Goal: Task Accomplishment & Management: Manage account settings

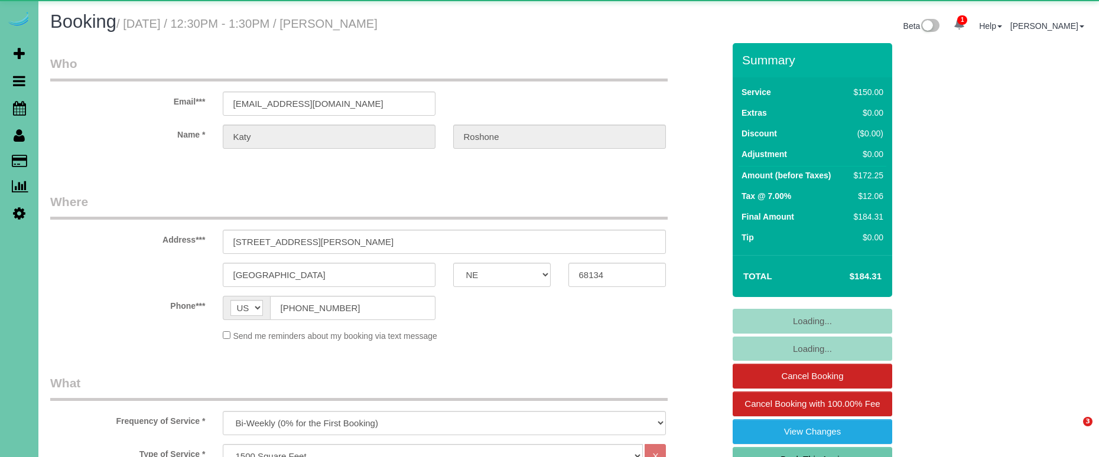
select select "NE"
select select "object:917"
select select "number:34"
select select "number:42"
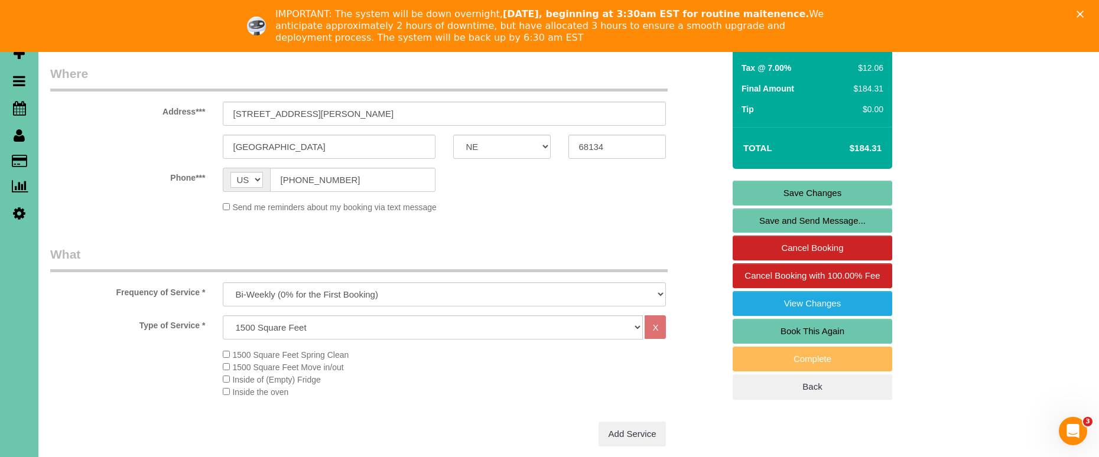
scroll to position [182, 0]
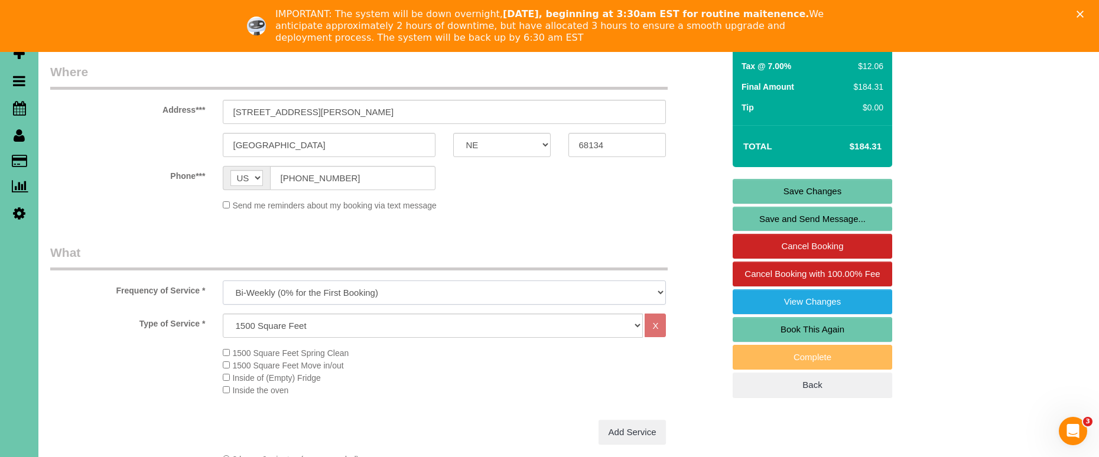
select select "object:920"
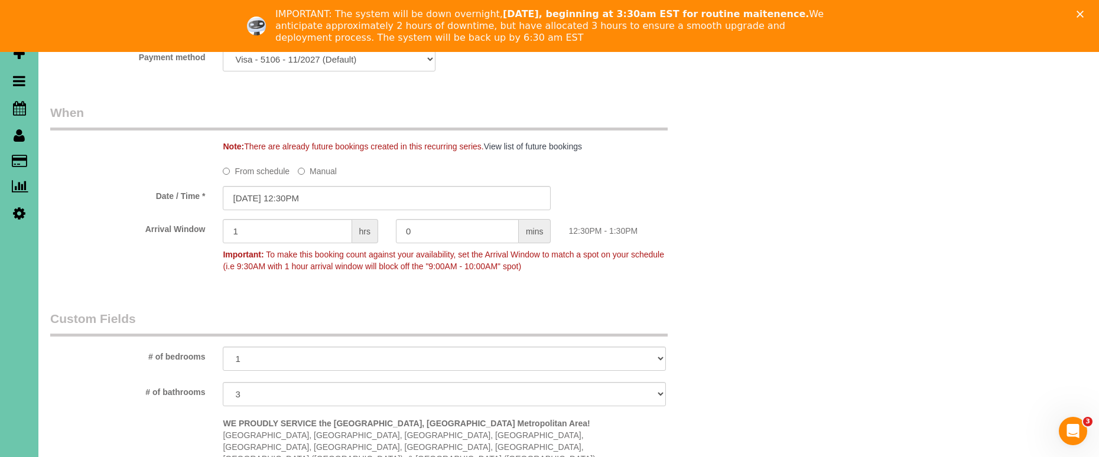
scroll to position [859, 0]
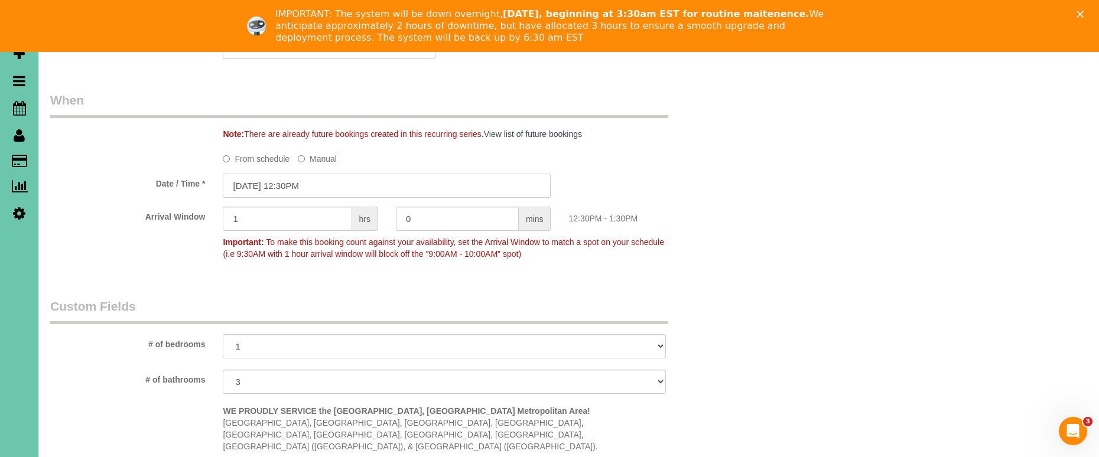
click at [255, 181] on input "[DATE] 12:30PM" at bounding box center [387, 186] width 328 height 24
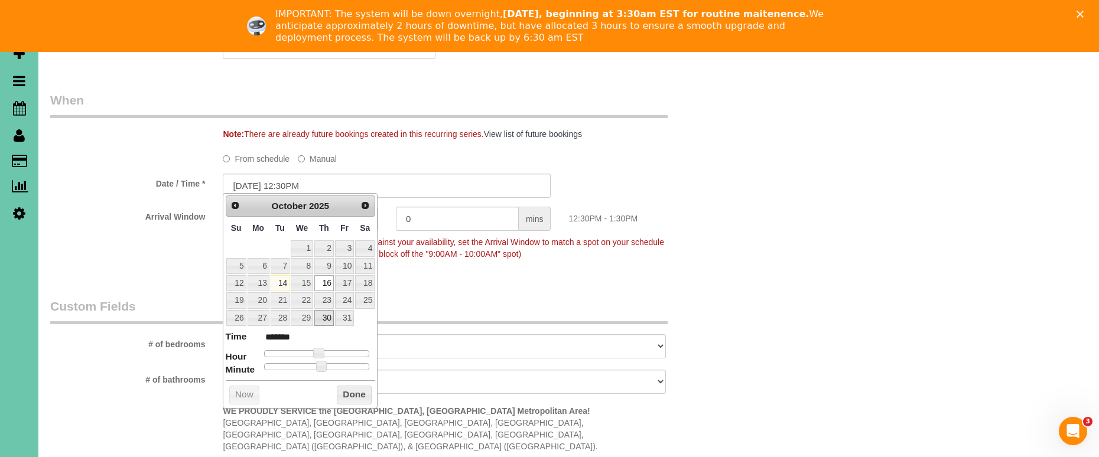
click at [329, 318] on link "30" at bounding box center [324, 318] width 20 height 16
type input "[DATE] 12:30PM"
drag, startPoint x: 352, startPoint y: 393, endPoint x: 324, endPoint y: 359, distance: 44.1
click at [352, 393] on button "Done" at bounding box center [354, 395] width 35 height 19
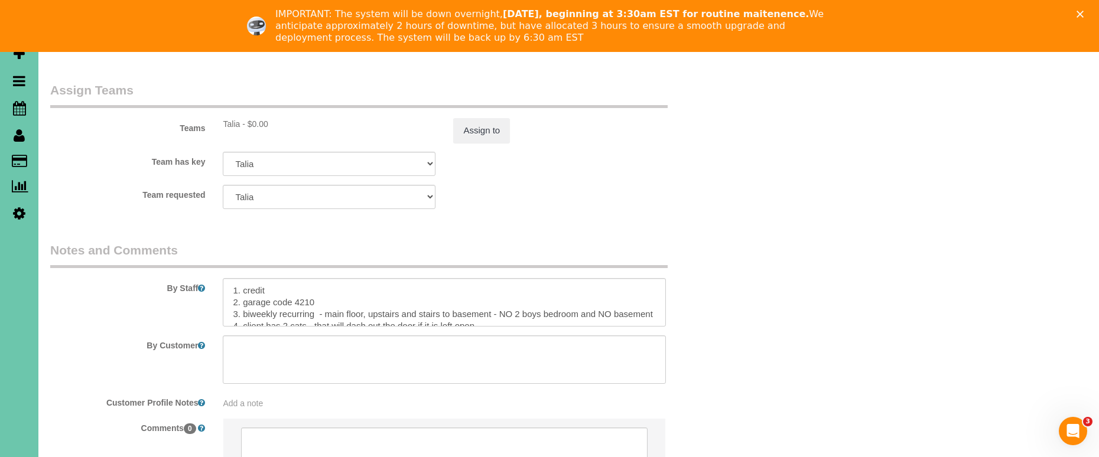
scroll to position [1323, 0]
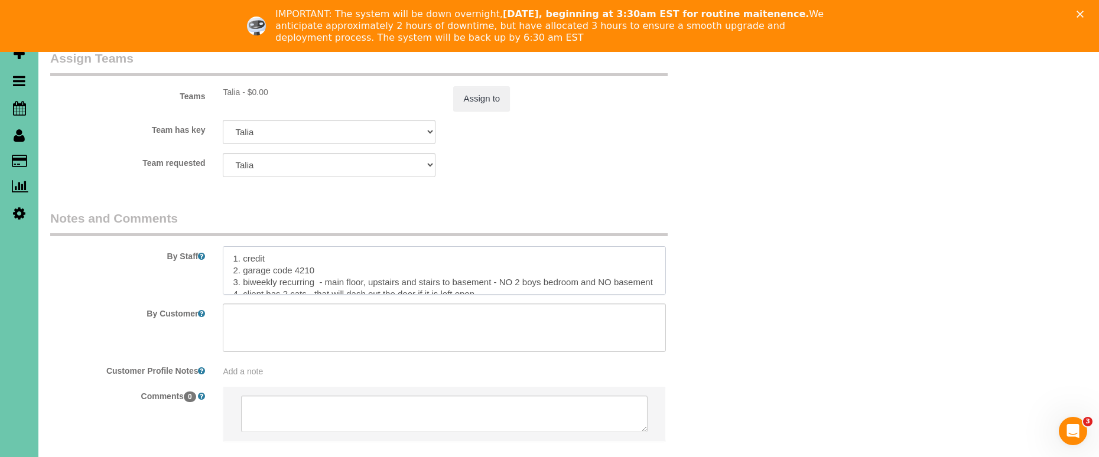
click at [244, 251] on textarea at bounding box center [444, 270] width 443 height 48
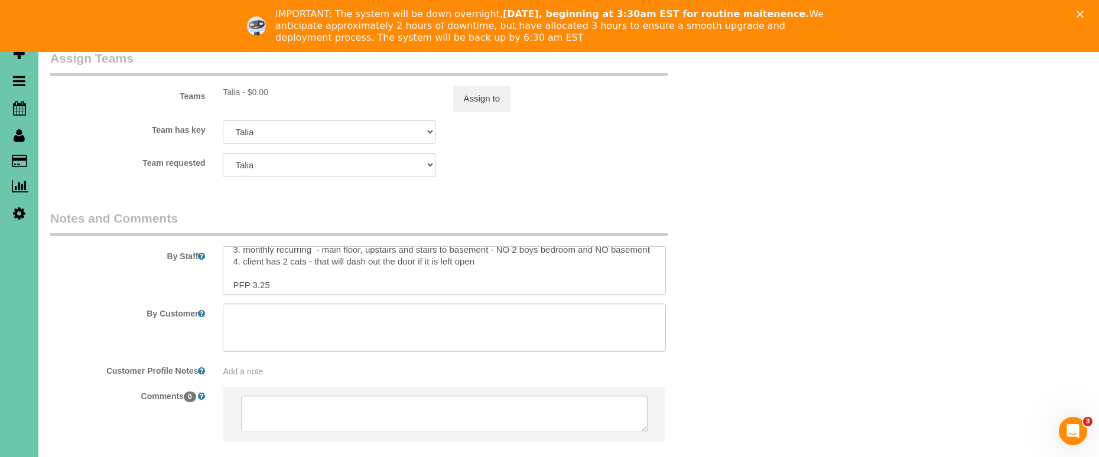
scroll to position [32, 0]
click at [264, 254] on textarea at bounding box center [444, 270] width 443 height 48
type textarea "1. credit 2. garage code 4210 3. monthly recurring - main floor, upstairs and s…"
click at [1076, 13] on div "IMPORTANT: The system will be down overnight, [DATE], beginning at 3:30am EST f…" at bounding box center [549, 26] width 1099 height 43
click at [1079, 15] on polygon "Close" at bounding box center [1080, 14] width 7 height 7
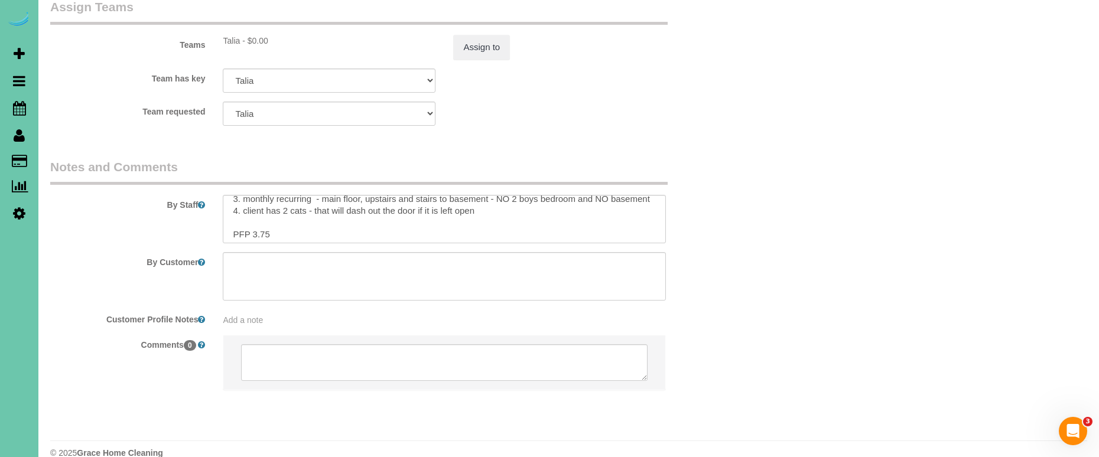
scroll to position [1312, 0]
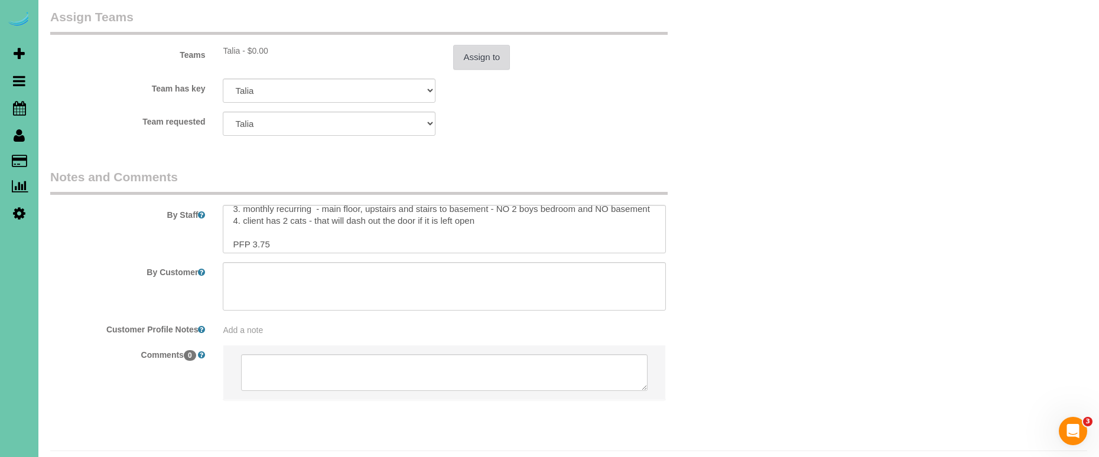
click at [485, 45] on button "Assign to" at bounding box center [481, 57] width 57 height 25
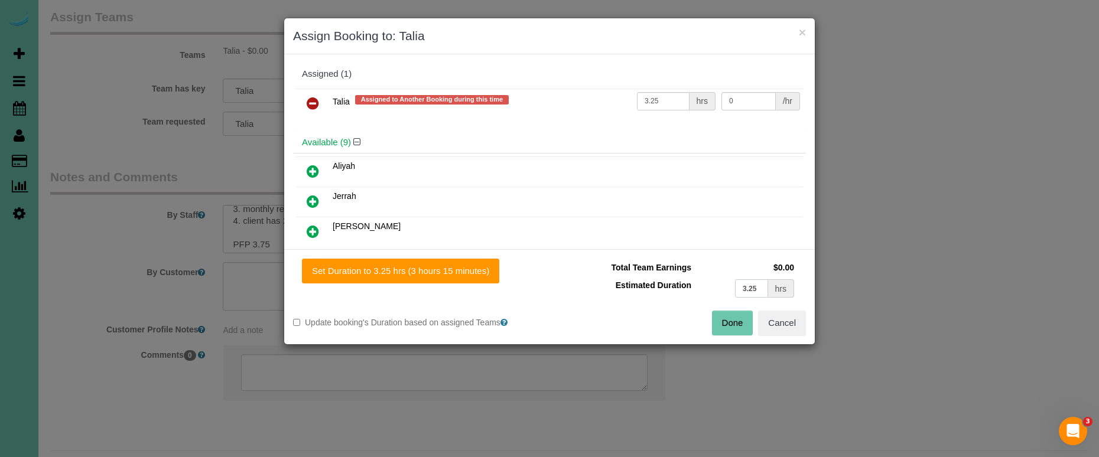
click at [752, 289] on input "3.25" at bounding box center [751, 289] width 33 height 18
type input "3.75"
click at [469, 268] on button "Set Duration to 3.75 hrs (3 hours 45 minutes)" at bounding box center [400, 271] width 197 height 25
type input "3.75"
click at [727, 324] on button "Done" at bounding box center [732, 323] width 41 height 25
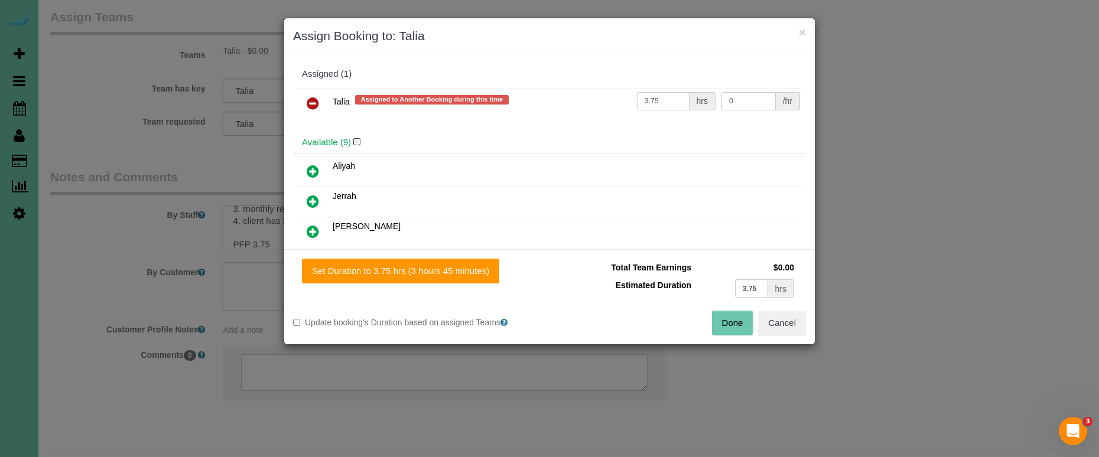
type input "03:45"
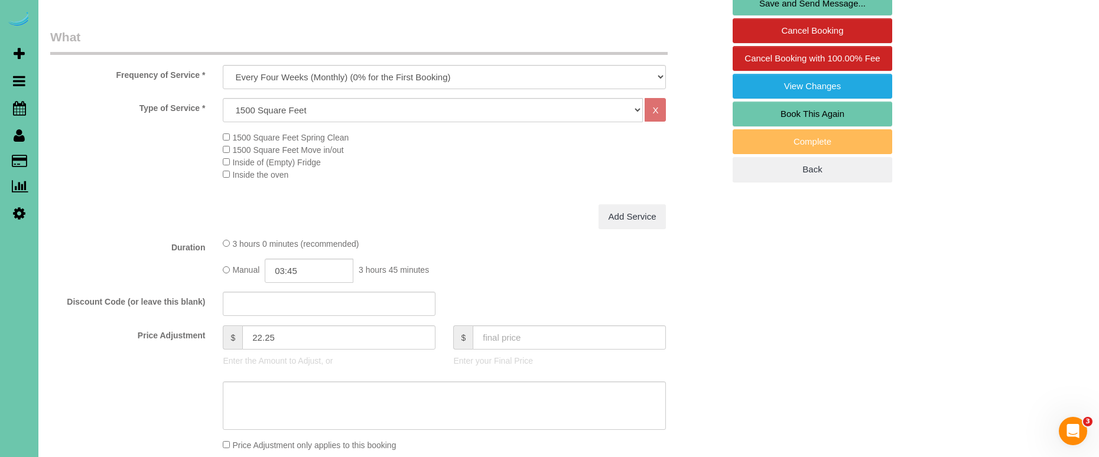
scroll to position [347, 0]
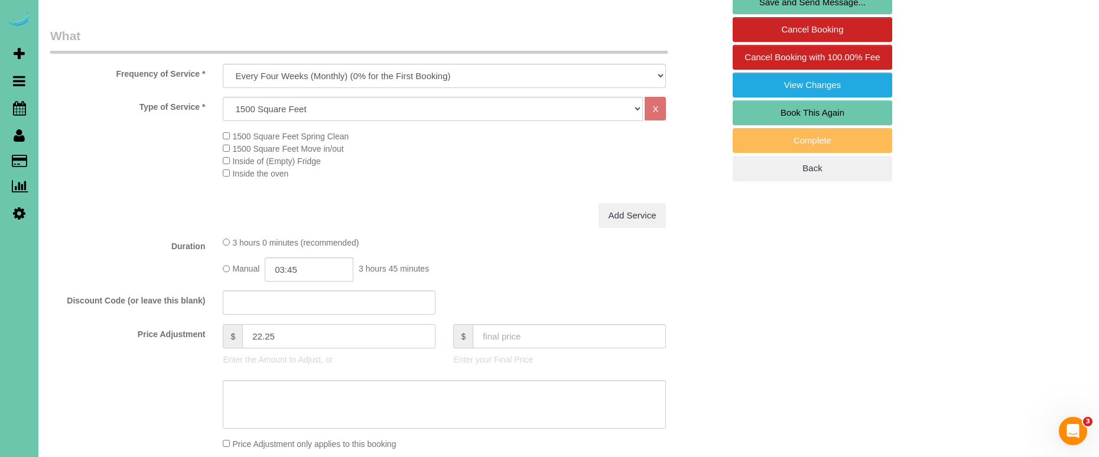
drag, startPoint x: 235, startPoint y: 327, endPoint x: 190, endPoint y: 320, distance: 45.5
click at [190, 324] on div "Price Adjustment $ 22.25 Enter the Amount to Adjust, or $ Enter your Final Price" at bounding box center [386, 347] width 691 height 47
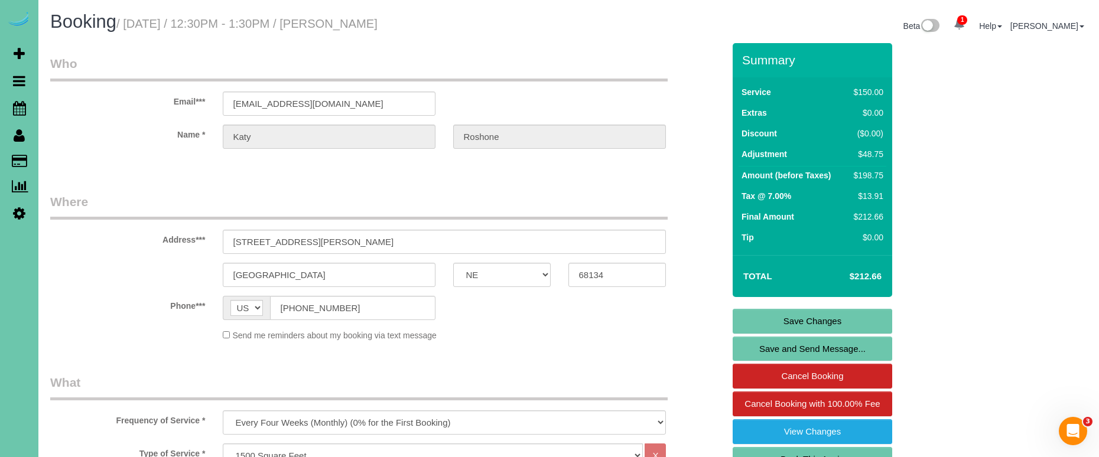
scroll to position [0, 0]
type input "48.75"
click at [802, 314] on link "Save Changes" at bounding box center [813, 321] width 160 height 25
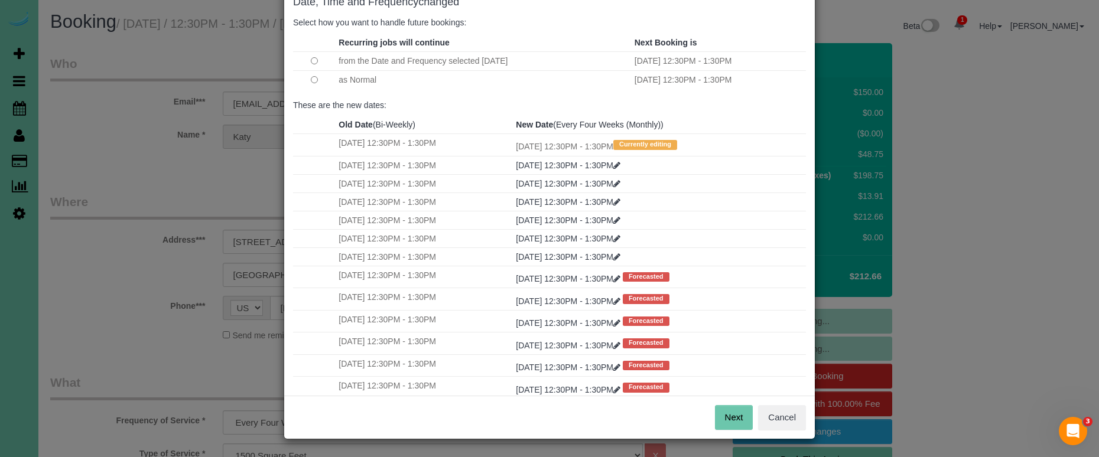
scroll to position [72, 0]
click at [732, 411] on button "Next" at bounding box center [734, 418] width 38 height 25
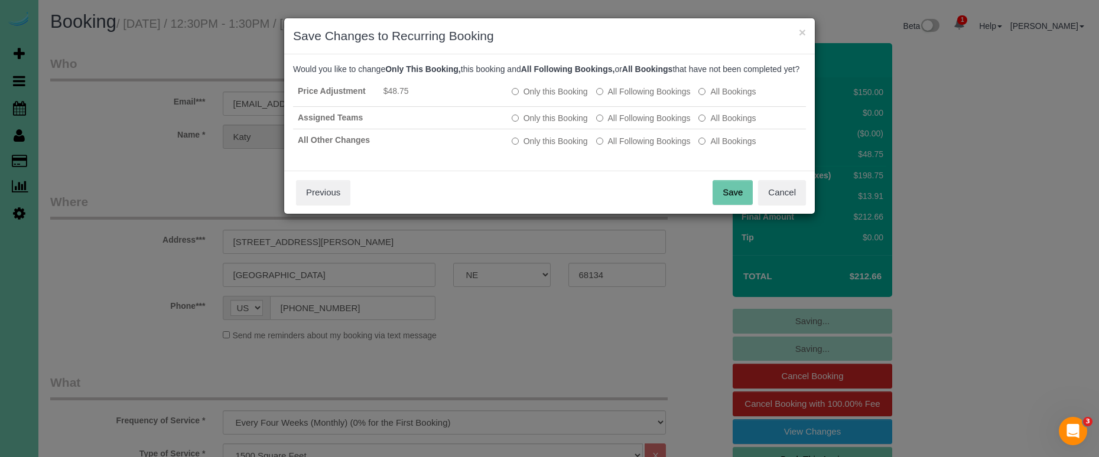
click at [732, 411] on div "× Save Changes to Recurring Booking Date, Time and Frequency changed Select how…" at bounding box center [549, 228] width 1099 height 457
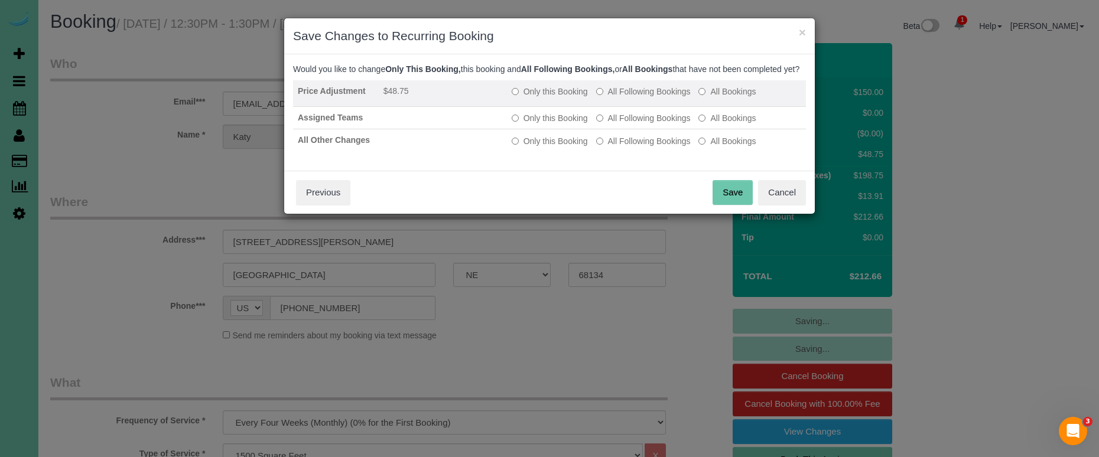
click at [654, 93] on div "Would you like to change Only This Booking, this booking and All Following Book…" at bounding box center [549, 112] width 513 height 99
click at [647, 98] on label "All Following Bookings" at bounding box center [643, 92] width 95 height 12
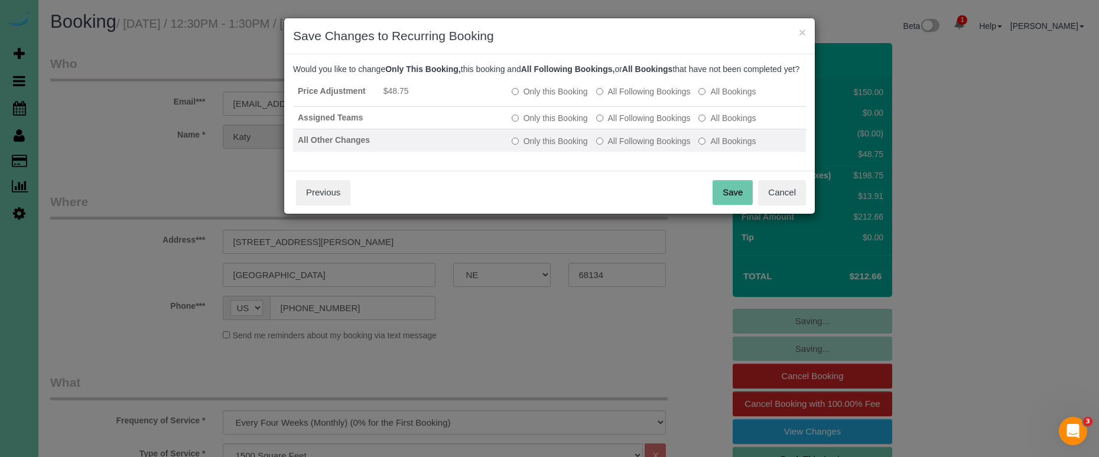
drag, startPoint x: 636, startPoint y: 124, endPoint x: 634, endPoint y: 141, distance: 17.8
click at [635, 126] on td "Only this Booking All Following Bookings All Bookings" at bounding box center [656, 118] width 299 height 22
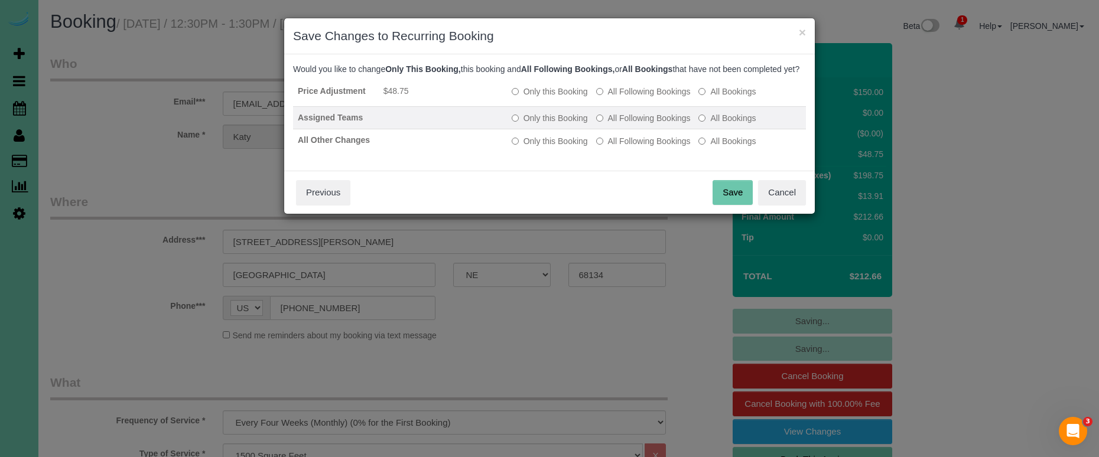
click at [644, 124] on label "All Following Bookings" at bounding box center [643, 118] width 95 height 12
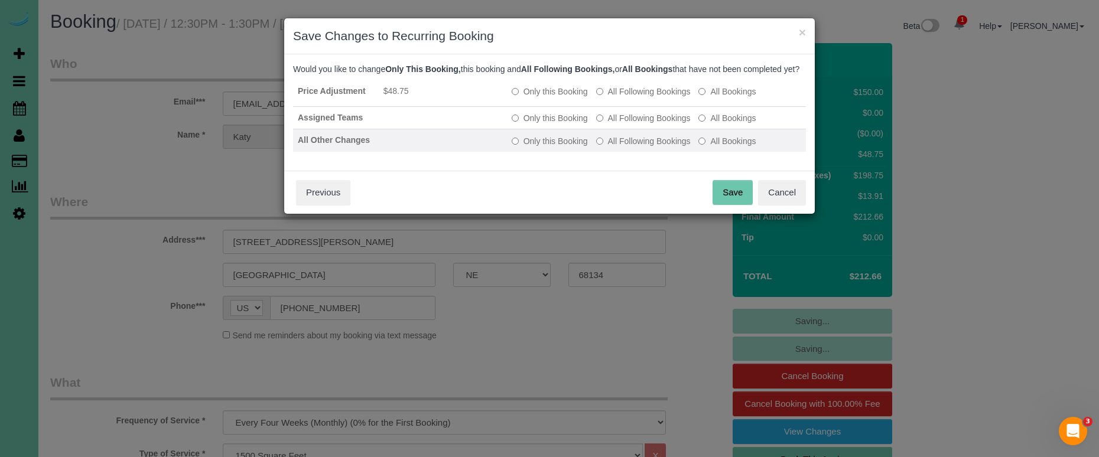
click at [644, 146] on td "Only this Booking All Following Bookings All Bookings" at bounding box center [656, 140] width 299 height 22
click at [644, 147] on label "All Following Bookings" at bounding box center [643, 141] width 95 height 12
click at [742, 205] on button "Save" at bounding box center [733, 192] width 40 height 25
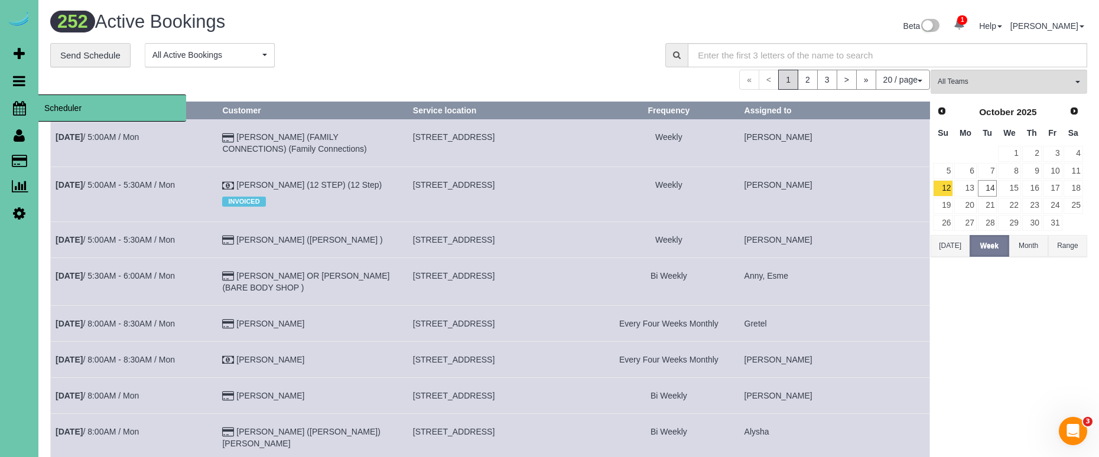
click at [27, 98] on link "Scheduler" at bounding box center [19, 108] width 38 height 27
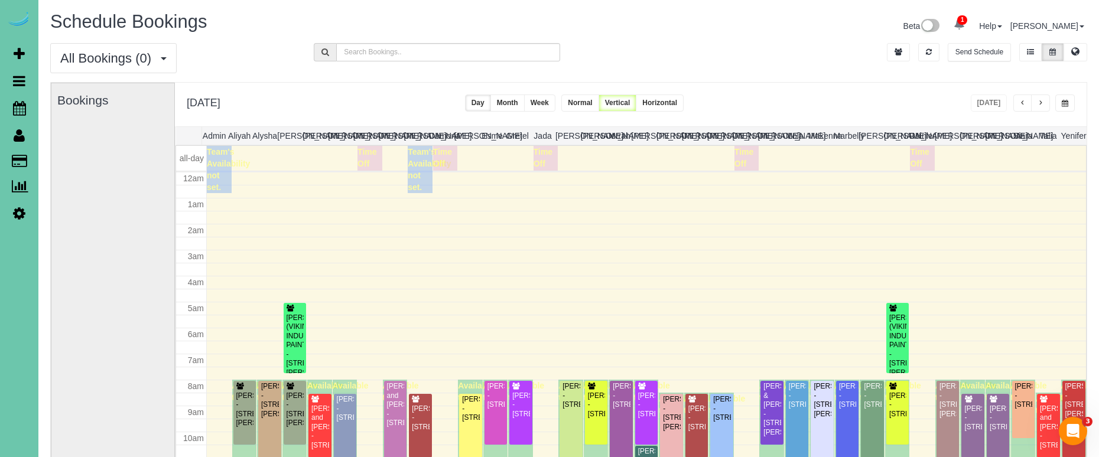
scroll to position [157, 0]
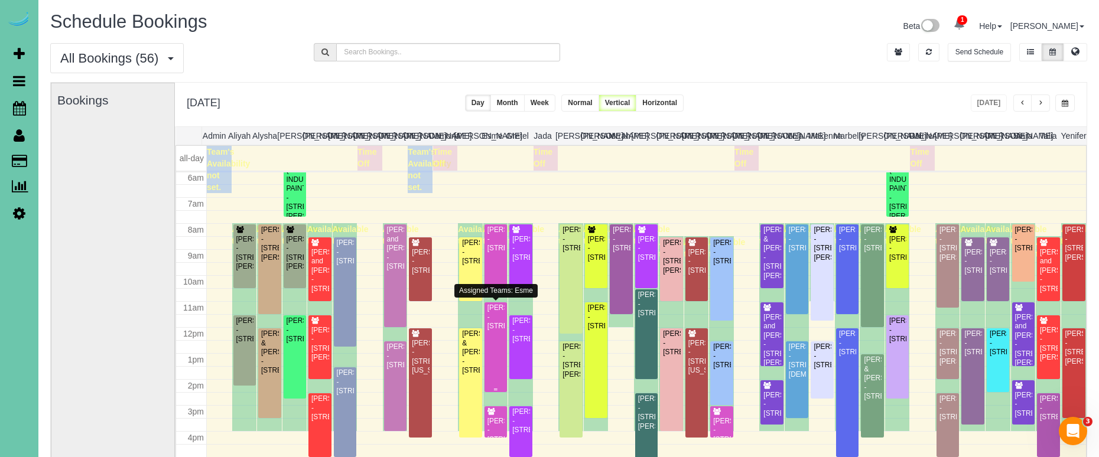
click at [501, 331] on div "[PERSON_NAME] - [STREET_ADDRESS]" at bounding box center [496, 317] width 18 height 27
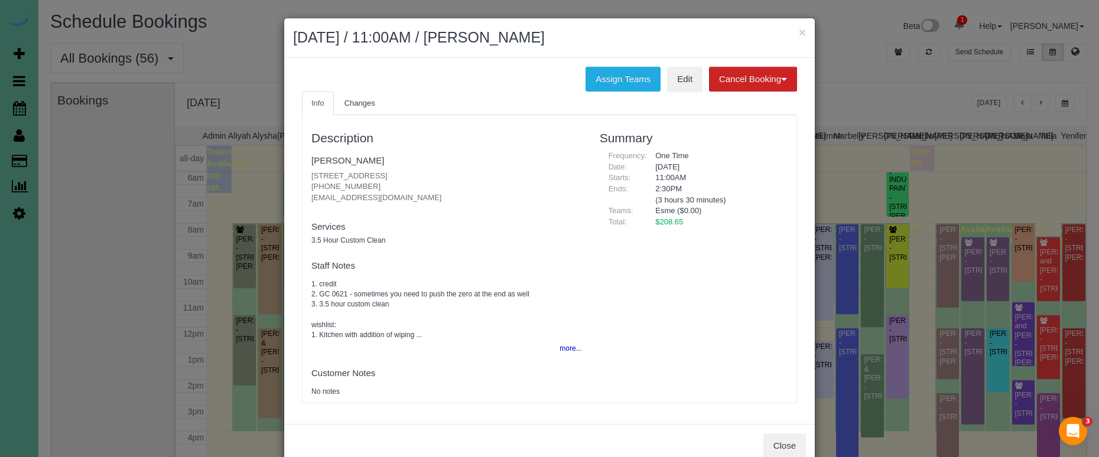
click at [587, 344] on div "Description [PERSON_NAME] [STREET_ADDRESS] [PHONE_NUMBER] [PERSON_NAME][EMAIL_A…" at bounding box center [447, 259] width 288 height 276
click at [577, 345] on button "more..." at bounding box center [567, 348] width 29 height 17
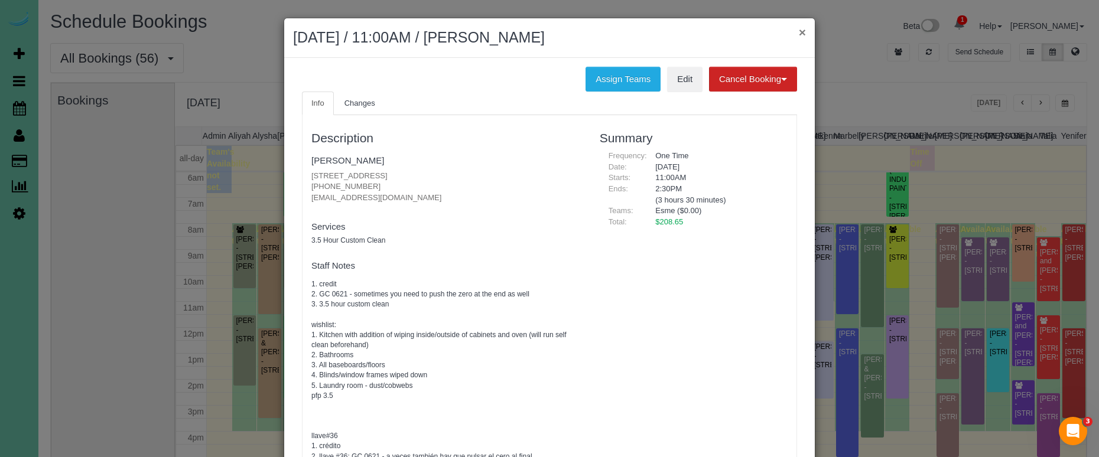
click at [804, 33] on button "×" at bounding box center [802, 32] width 7 height 12
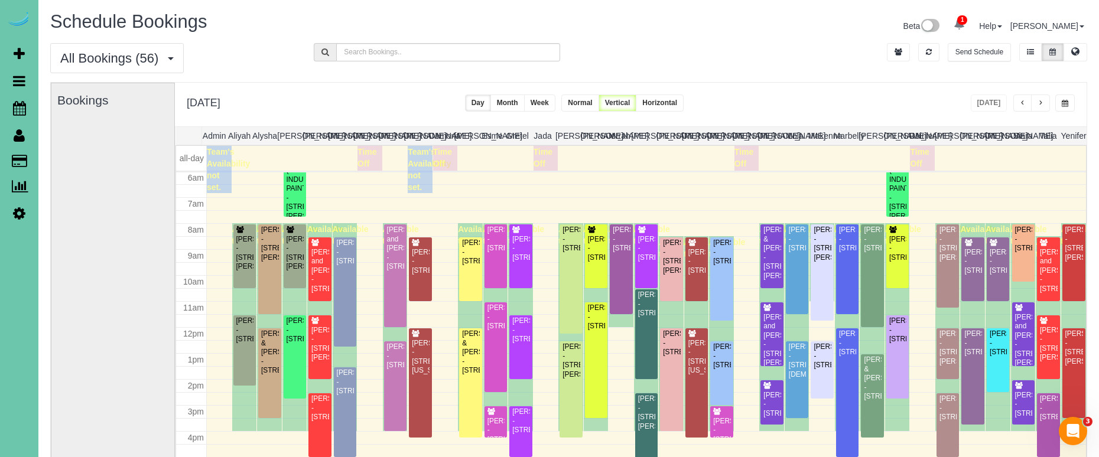
click at [21, 217] on icon at bounding box center [19, 213] width 12 height 14
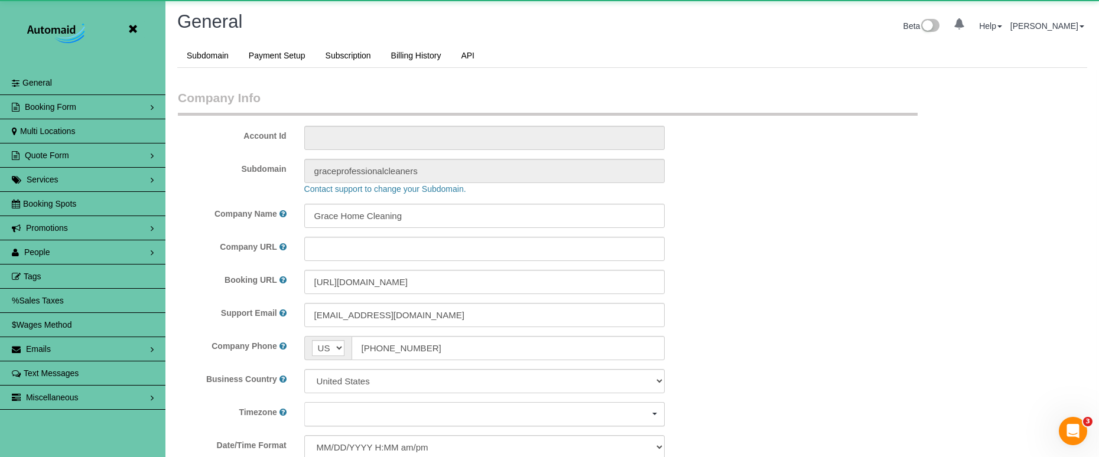
scroll to position [2500, 1099]
select select "5796"
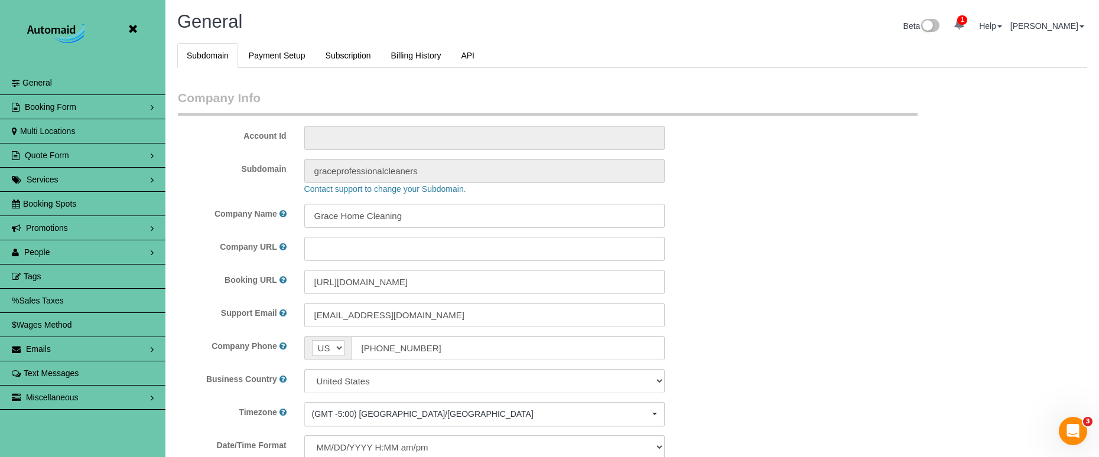
click at [96, 247] on link "People" at bounding box center [82, 253] width 165 height 24
click at [91, 321] on link "Team Availability" at bounding box center [82, 325] width 165 height 24
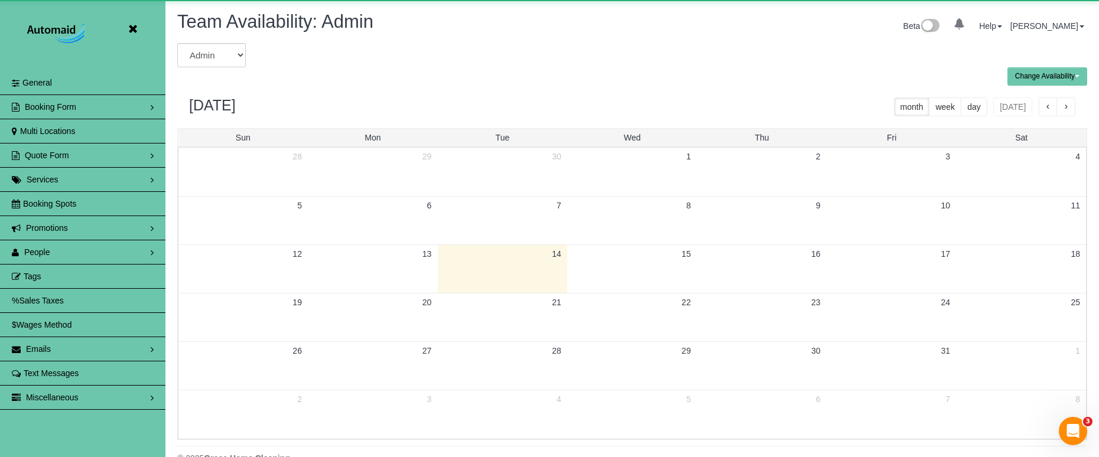
scroll to position [58616, 57998]
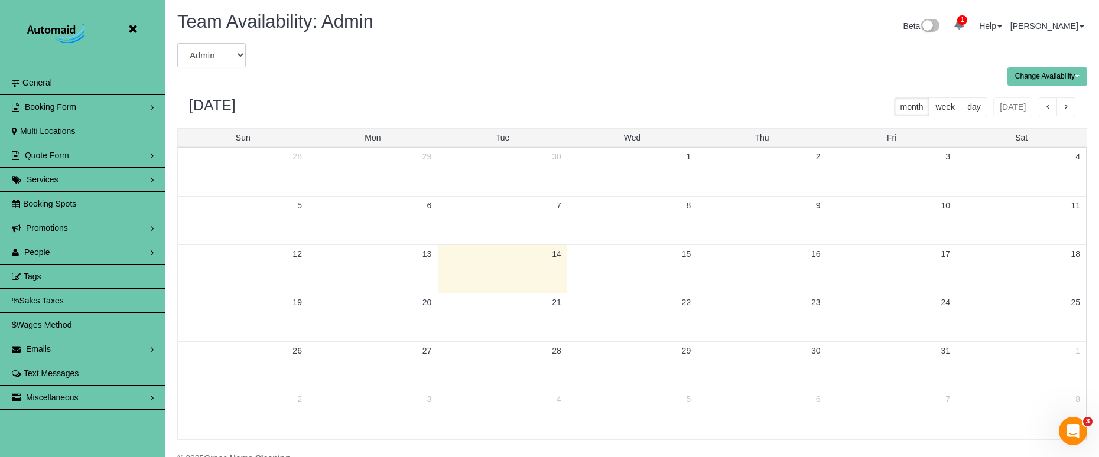
select select "number:8847"
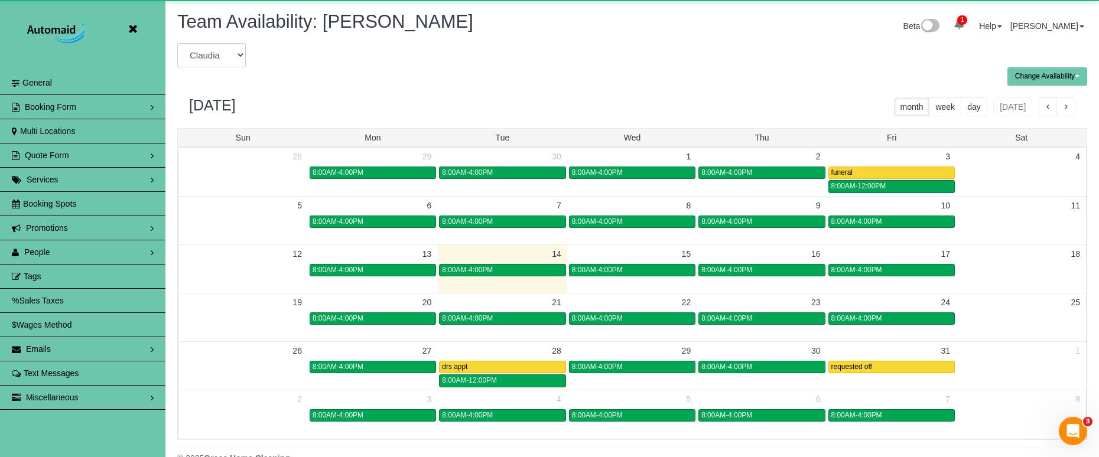
click at [1060, 102] on button "button" at bounding box center [1066, 107] width 19 height 19
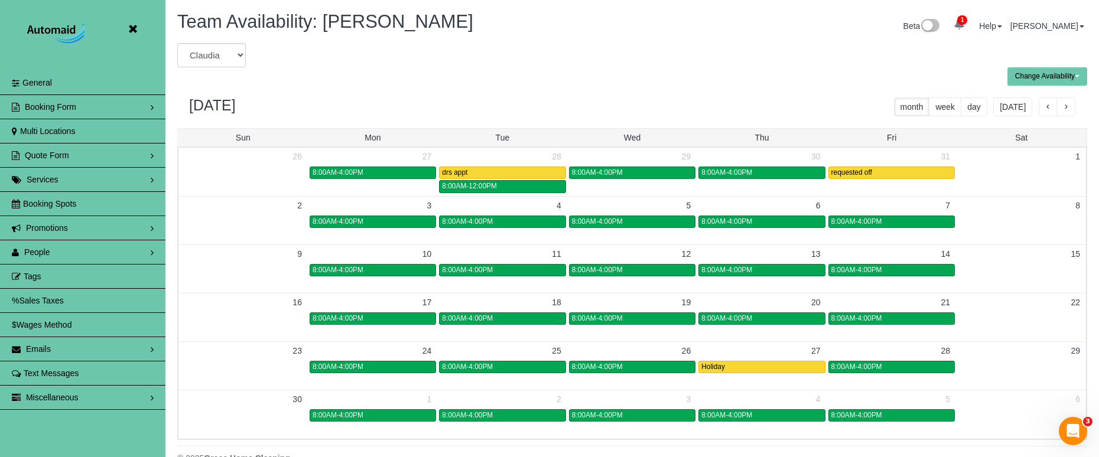
click at [1060, 102] on button "button" at bounding box center [1066, 107] width 19 height 19
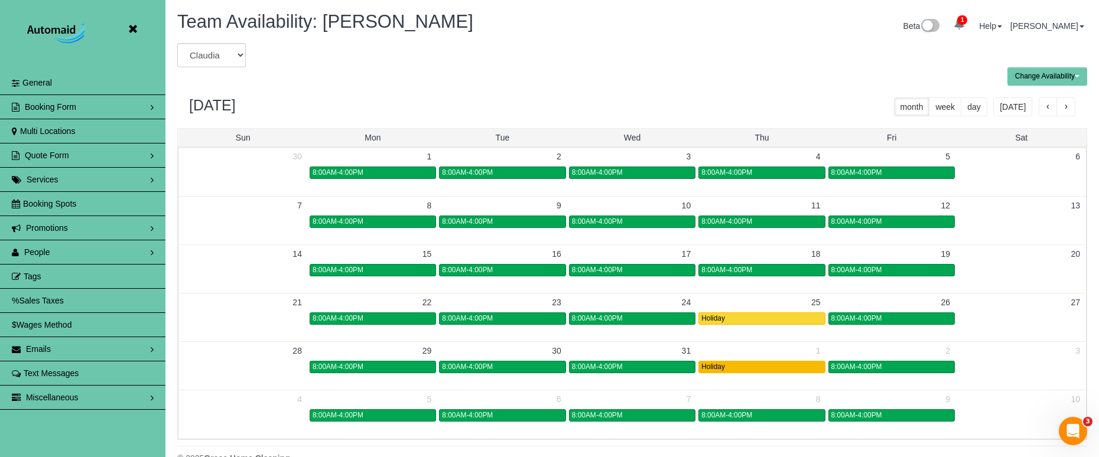
click at [732, 366] on div "Holiday" at bounding box center [761, 367] width 121 height 9
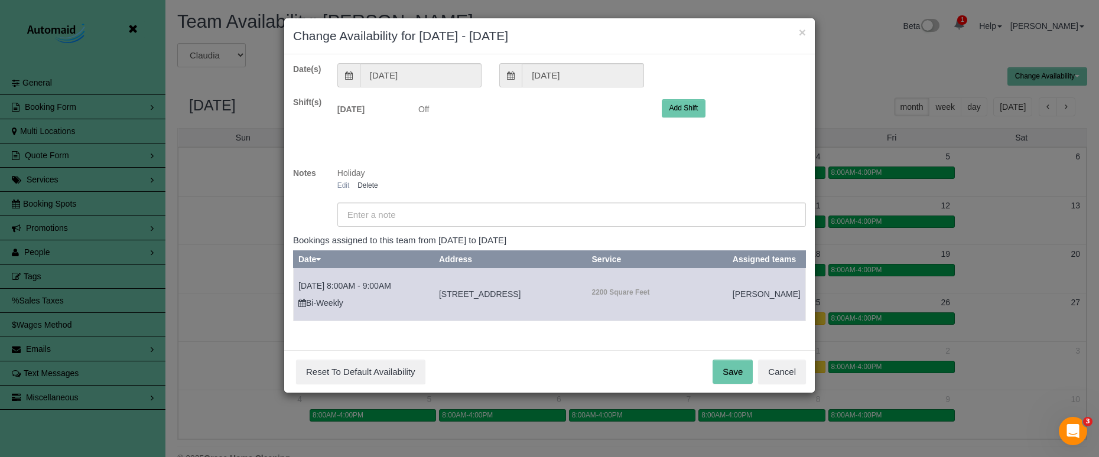
click at [344, 184] on link "Edit" at bounding box center [343, 185] width 12 height 8
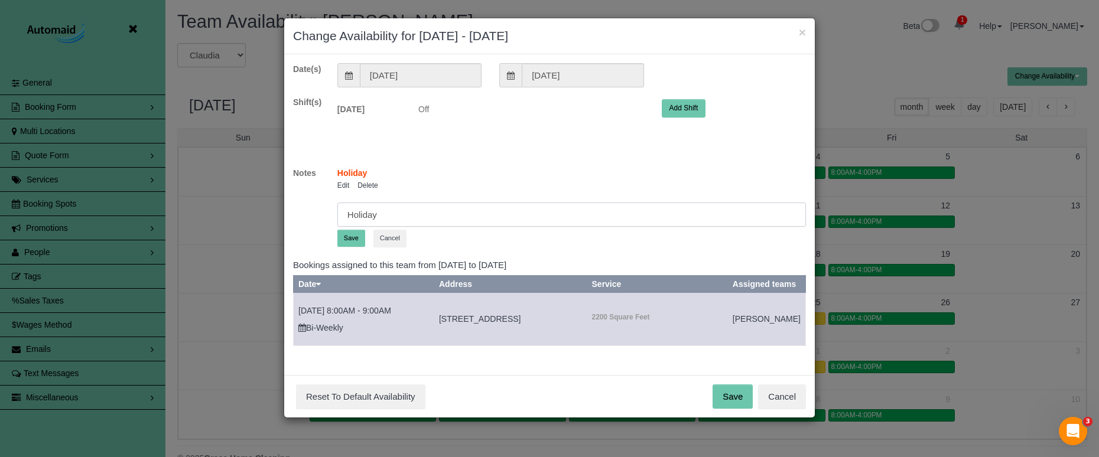
click at [347, 216] on input "Holiday" at bounding box center [571, 215] width 469 height 24
type input "NO Holiday PAY"
click at [352, 236] on button "Save" at bounding box center [351, 238] width 28 height 17
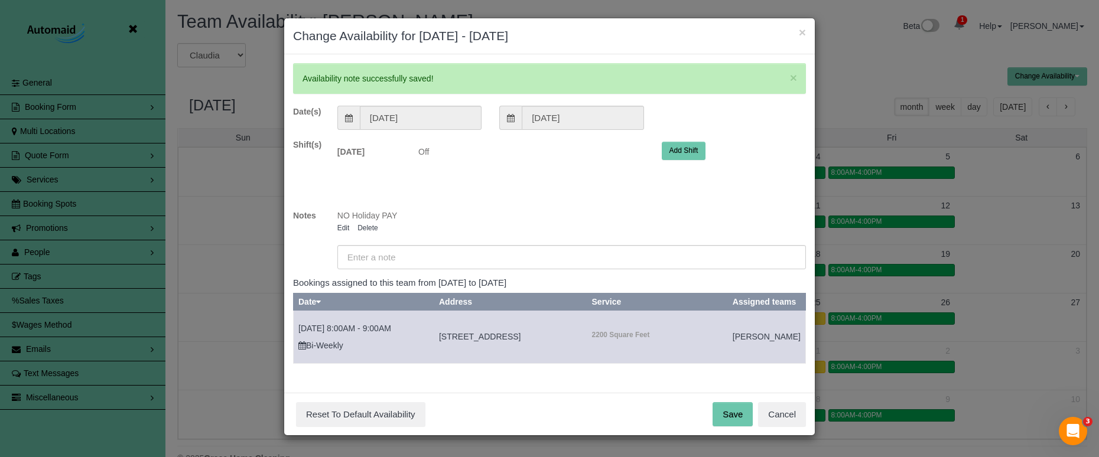
click at [729, 416] on button "Save" at bounding box center [733, 414] width 40 height 25
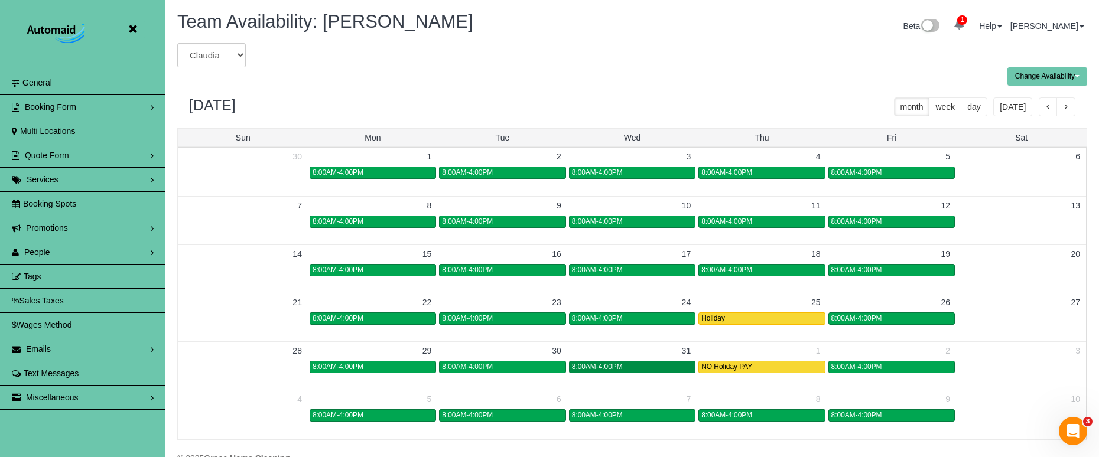
click at [634, 366] on div "8:00AM-4:00PM" at bounding box center [632, 367] width 121 height 9
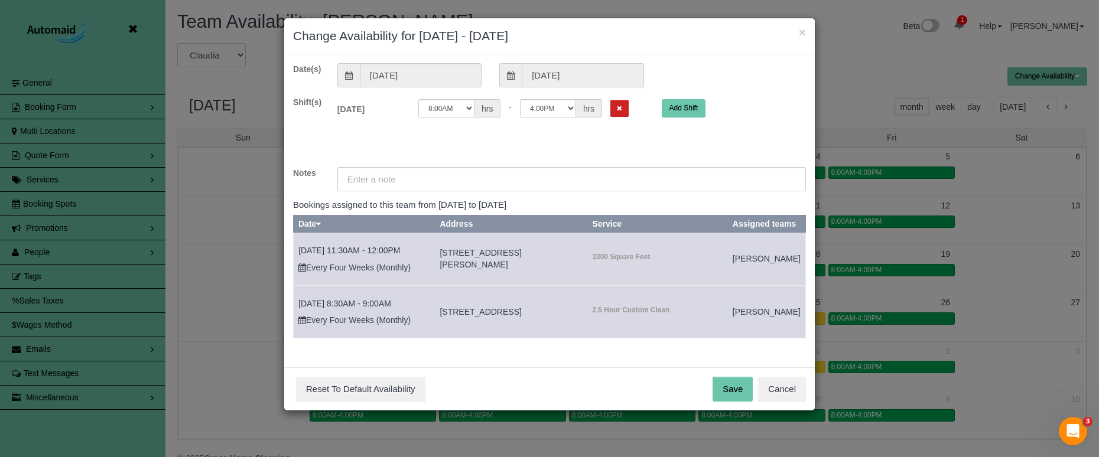
drag, startPoint x: 548, startPoint y: 76, endPoint x: 534, endPoint y: 83, distance: 16.1
click at [548, 77] on input "[DATE]" at bounding box center [583, 75] width 122 height 24
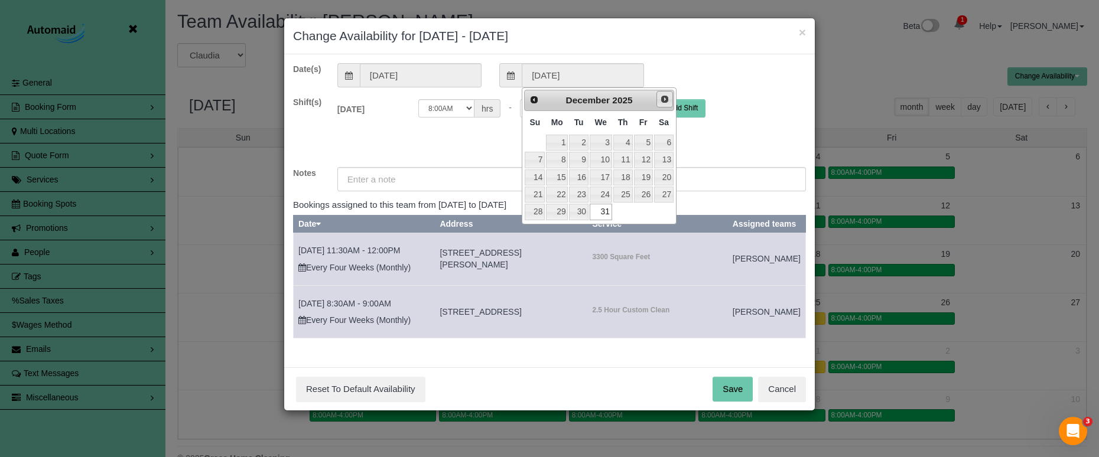
click at [657, 98] on link "Next" at bounding box center [665, 99] width 17 height 17
click at [560, 153] on link "5" at bounding box center [557, 160] width 22 height 16
type input "[DATE]"
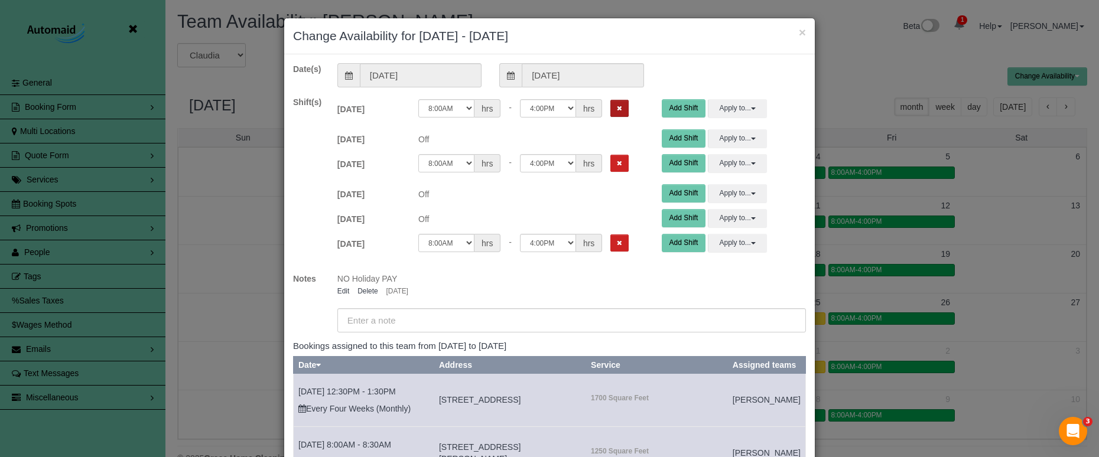
click at [610, 108] on button "Remove Shift" at bounding box center [619, 108] width 18 height 17
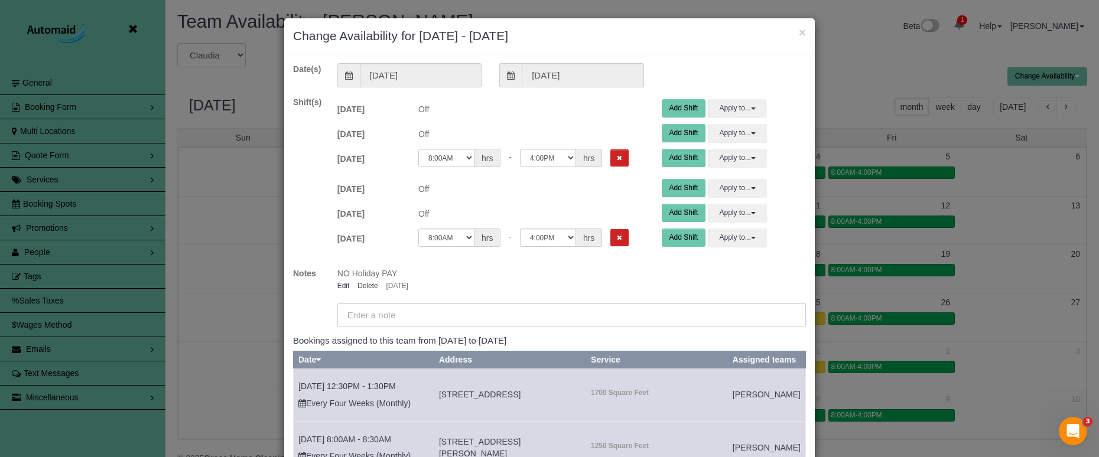
click at [617, 160] on icon "Remove Shift" at bounding box center [619, 158] width 5 height 7
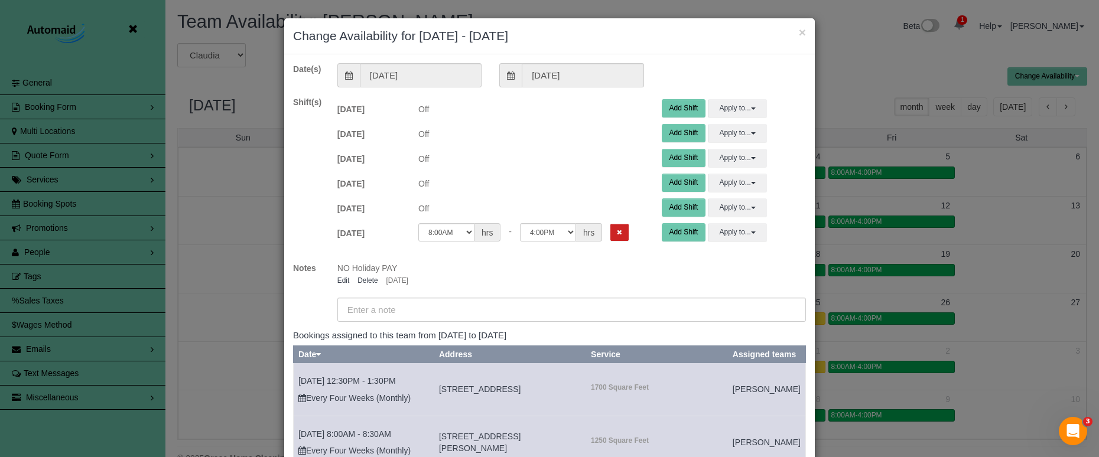
click at [610, 230] on button "Remove Shift" at bounding box center [619, 232] width 18 height 17
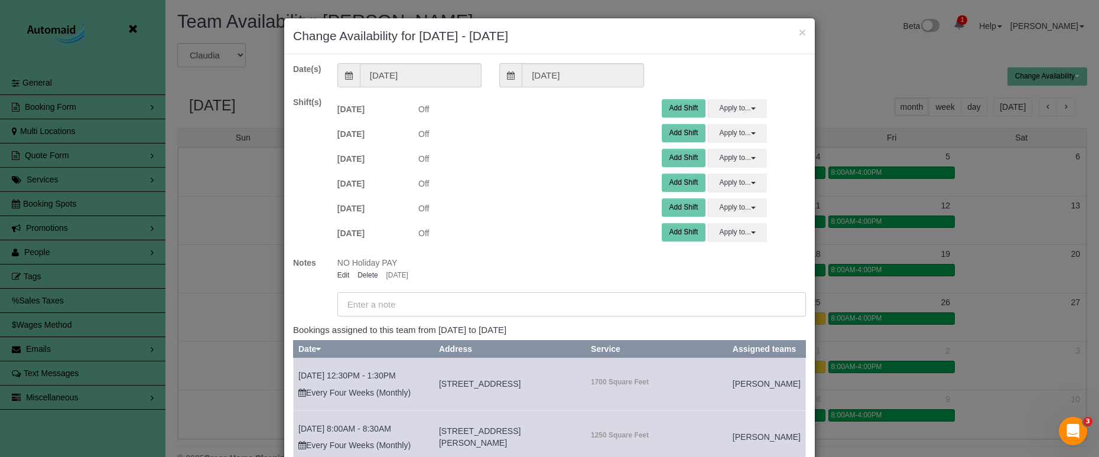
click at [393, 301] on input "text" at bounding box center [571, 305] width 469 height 24
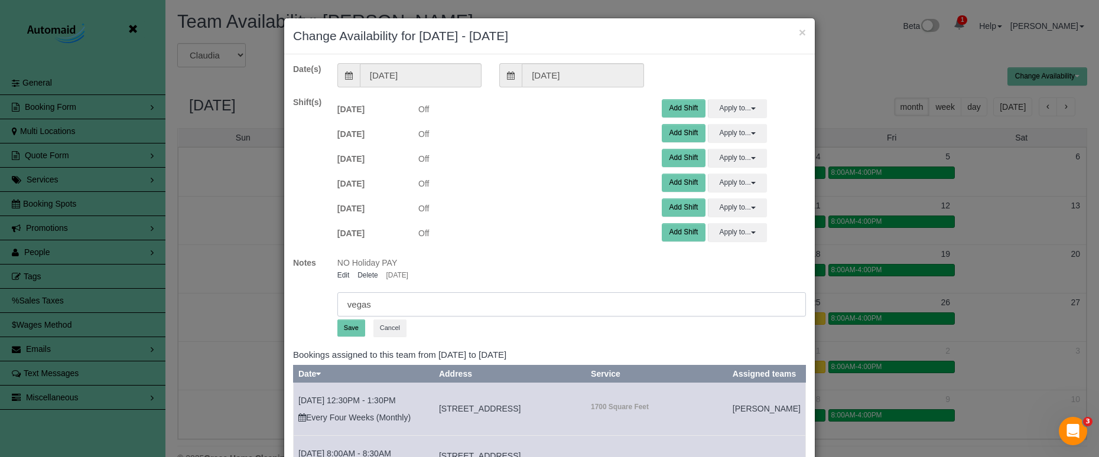
type input "vegas"
drag, startPoint x: 352, startPoint y: 332, endPoint x: 304, endPoint y: 324, distance: 48.6
click at [352, 332] on button "Save" at bounding box center [351, 328] width 28 height 17
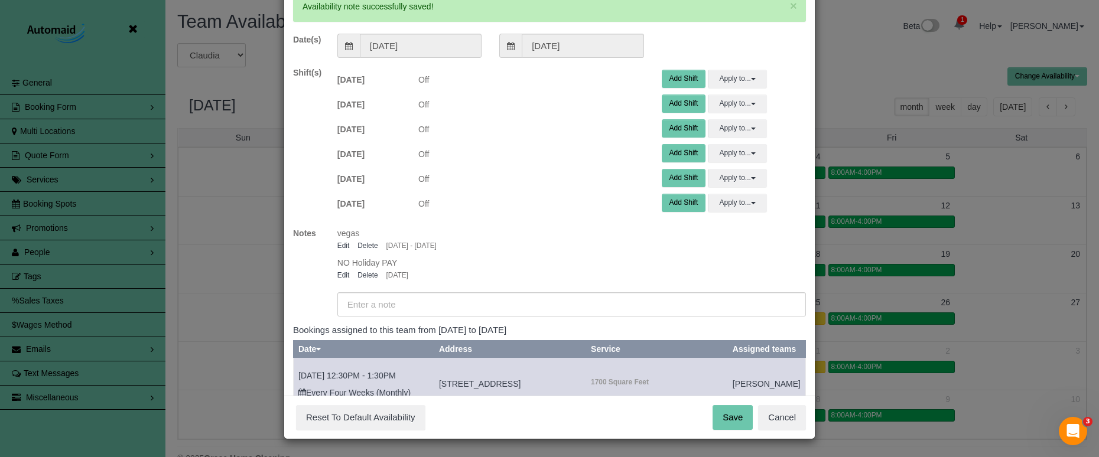
scroll to position [72, 0]
click at [742, 425] on button "Save" at bounding box center [733, 418] width 40 height 25
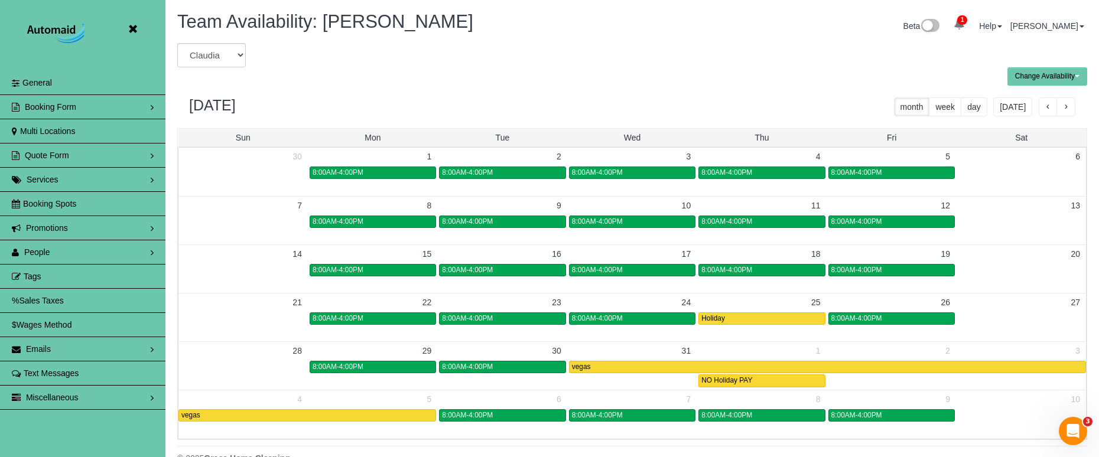
click at [133, 29] on icon at bounding box center [132, 29] width 15 height 15
click at [168, 29] on div "Team Availability: [PERSON_NAME] Beta 1 Your Notifications You have 0 alerts × …" at bounding box center [632, 27] width 928 height 31
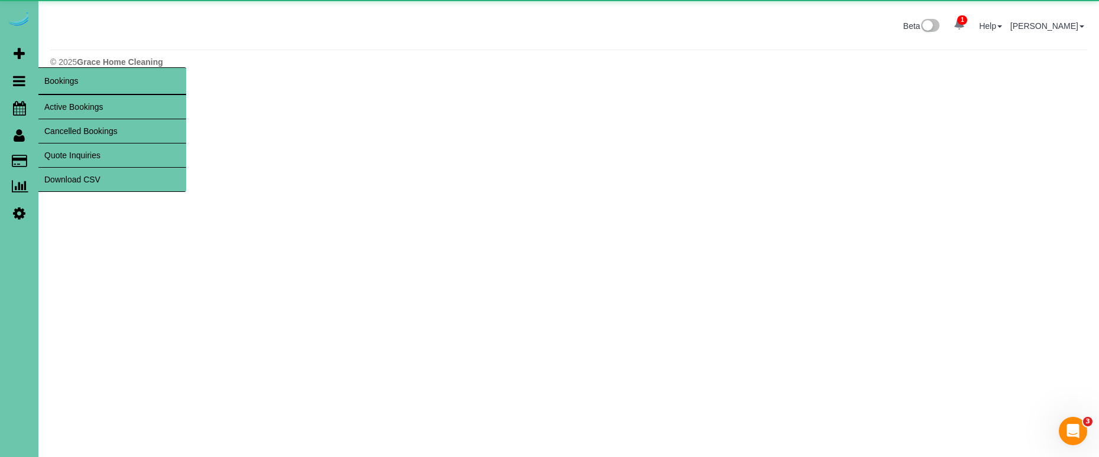
scroll to position [59012, 57998]
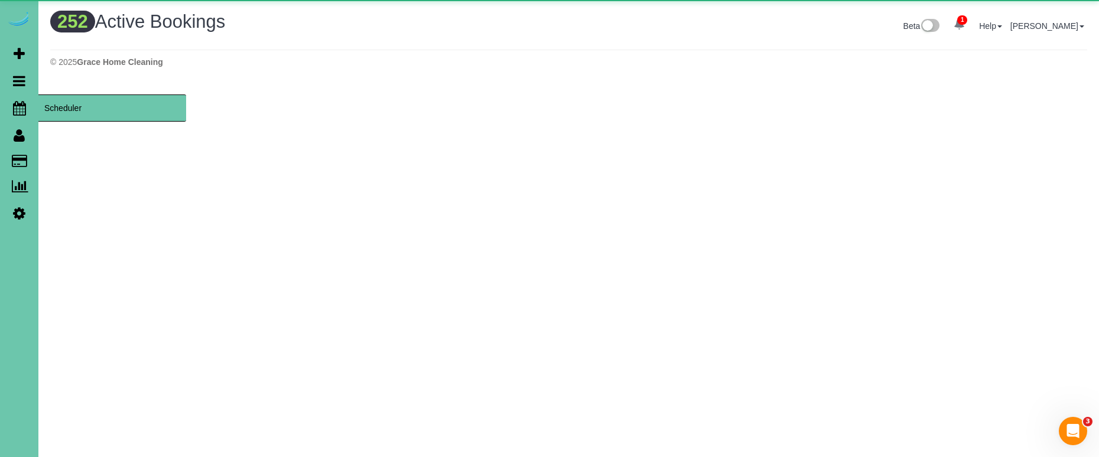
click at [54, 109] on span "Scheduler" at bounding box center [112, 108] width 148 height 27
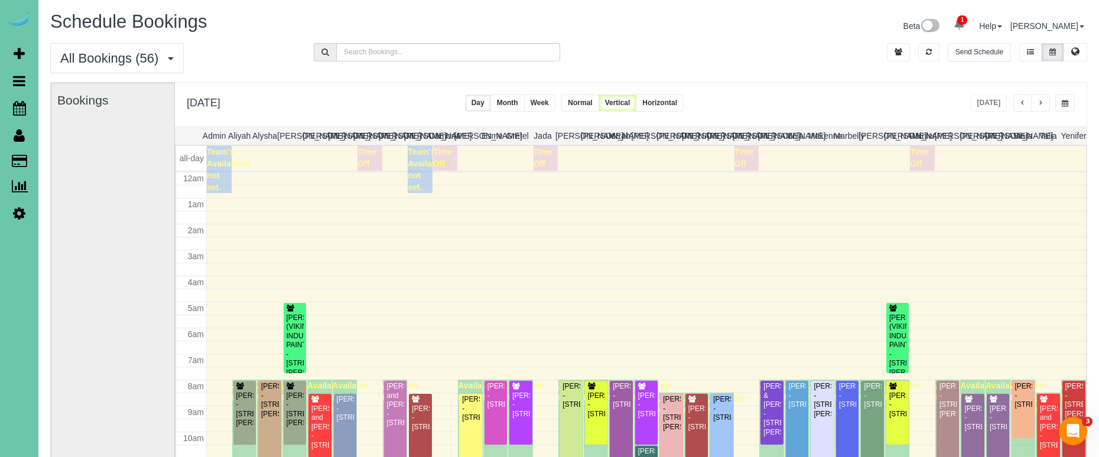
scroll to position [157, 0]
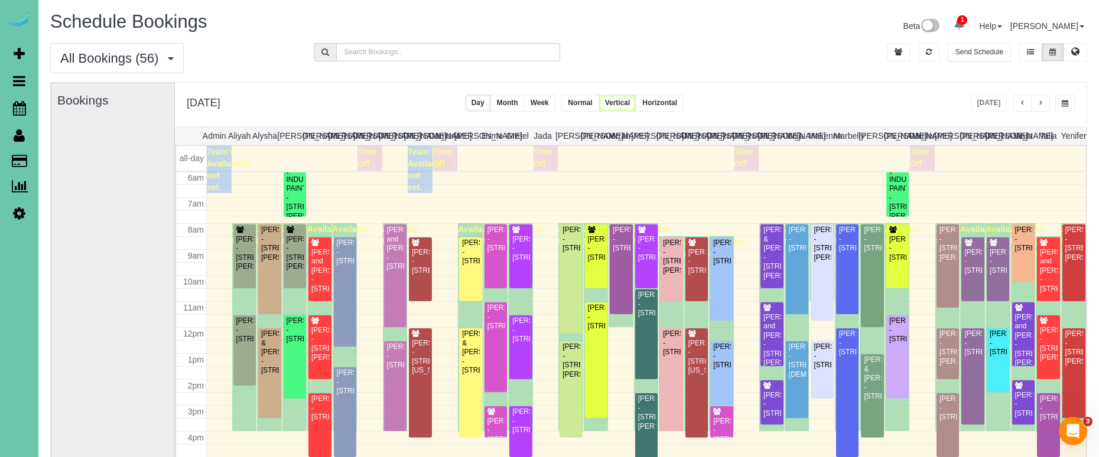
click at [1071, 102] on button "button" at bounding box center [1065, 103] width 20 height 17
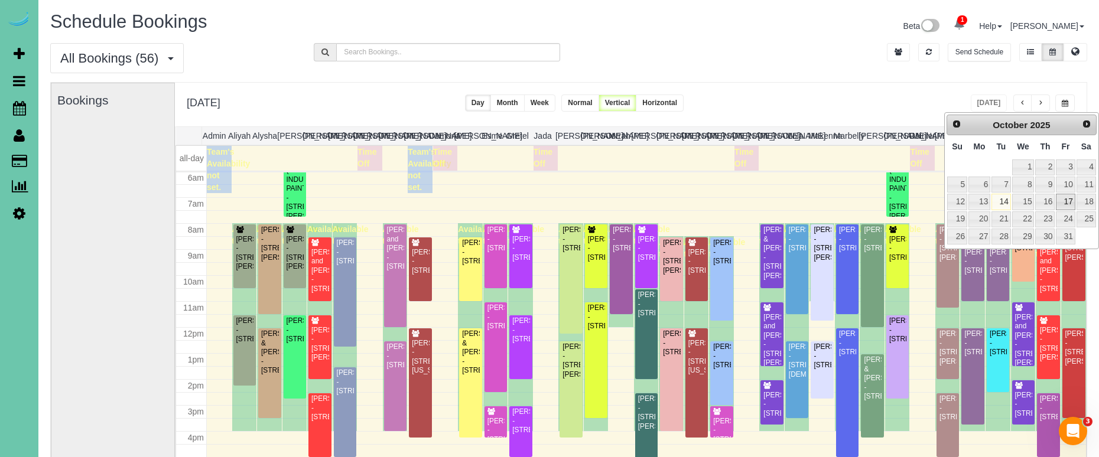
click at [1068, 197] on link "17" at bounding box center [1065, 202] width 19 height 16
type input "**********"
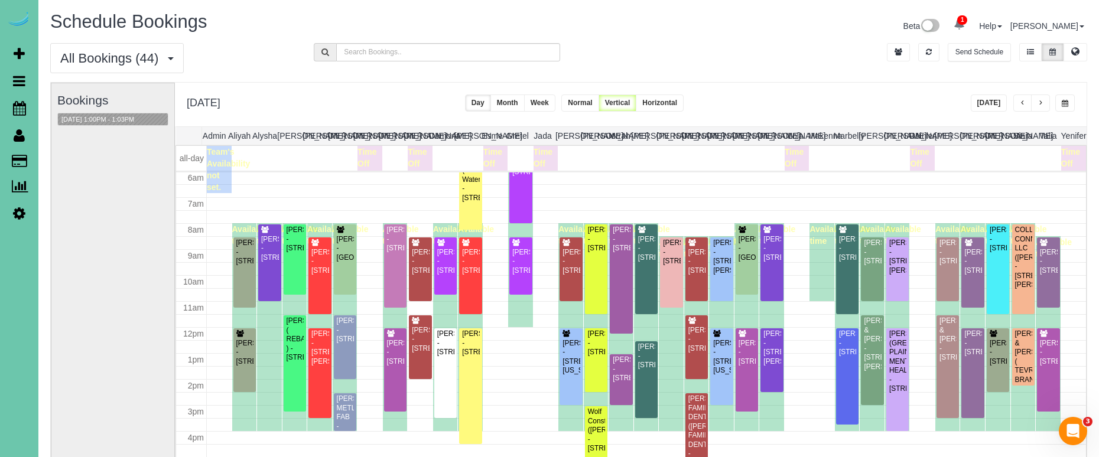
click at [1020, 101] on span "button" at bounding box center [1023, 103] width 6 height 7
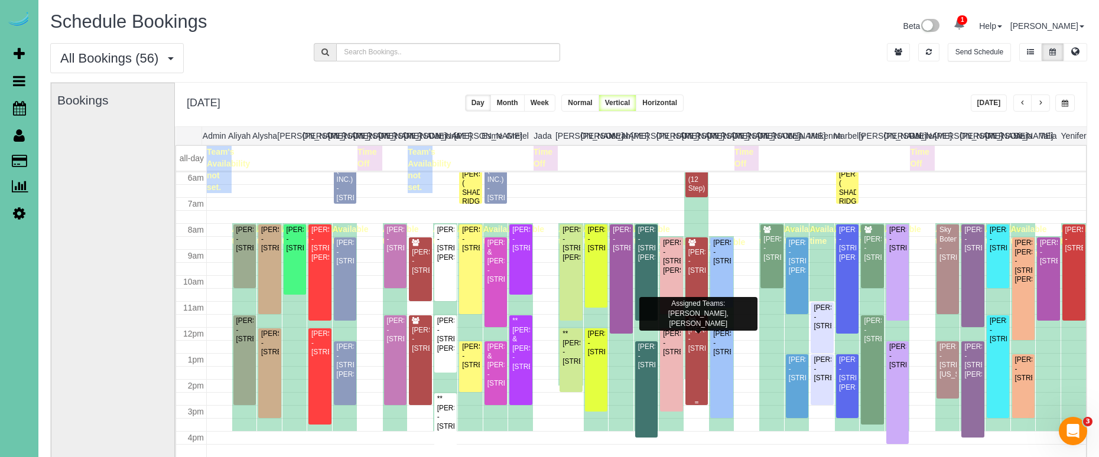
click at [694, 348] on div "[PERSON_NAME] - [STREET_ADDRESS]" at bounding box center [697, 339] width 18 height 27
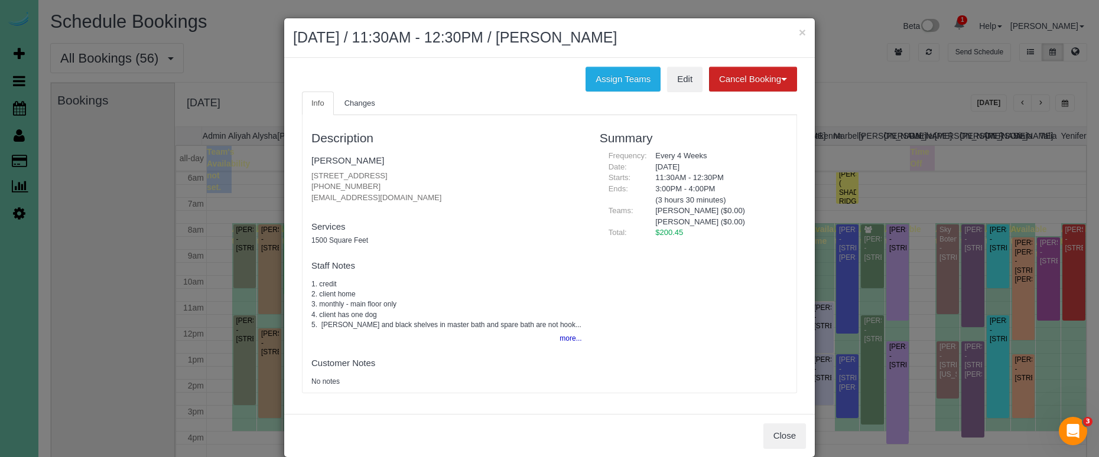
click at [774, 431] on button "Close" at bounding box center [785, 436] width 43 height 25
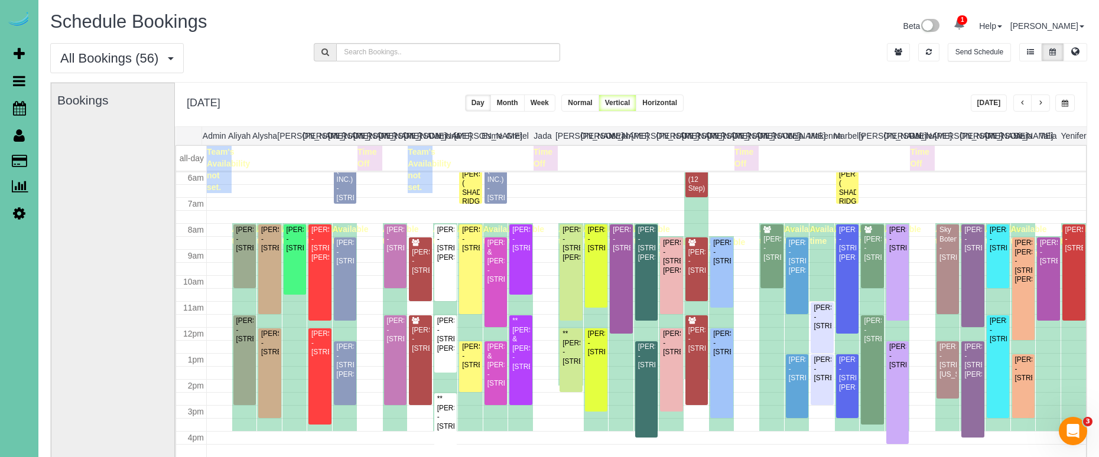
click at [1037, 100] on button "button" at bounding box center [1040, 103] width 19 height 17
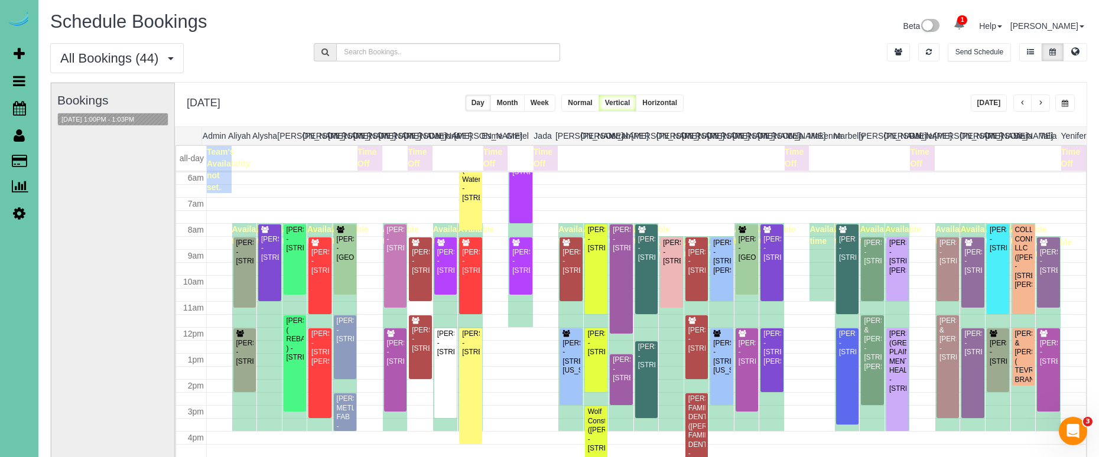
scroll to position [1, 0]
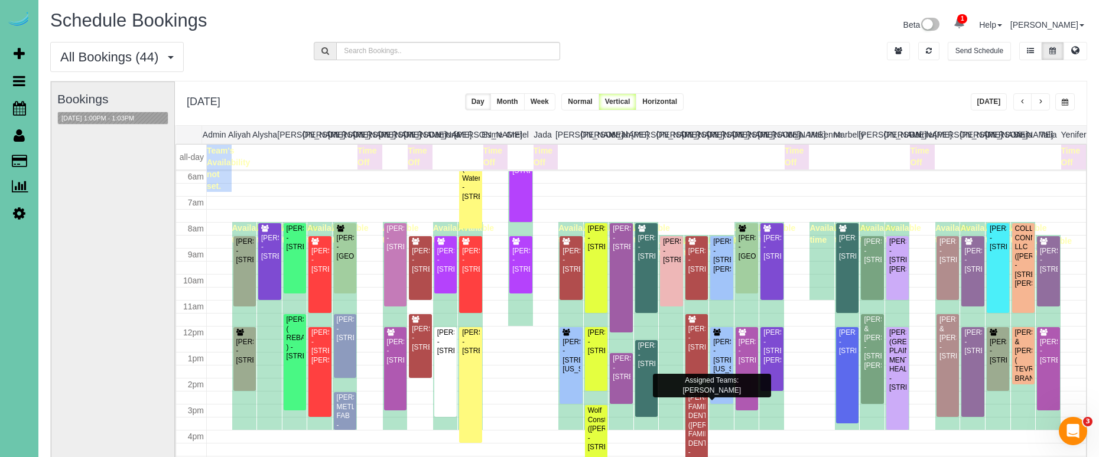
click at [694, 430] on div "[PERSON_NAME] FAMILY DENTAL ([PERSON_NAME] FAMILY DENTAL) - [STREET_ADDRESS]" at bounding box center [697, 430] width 18 height 73
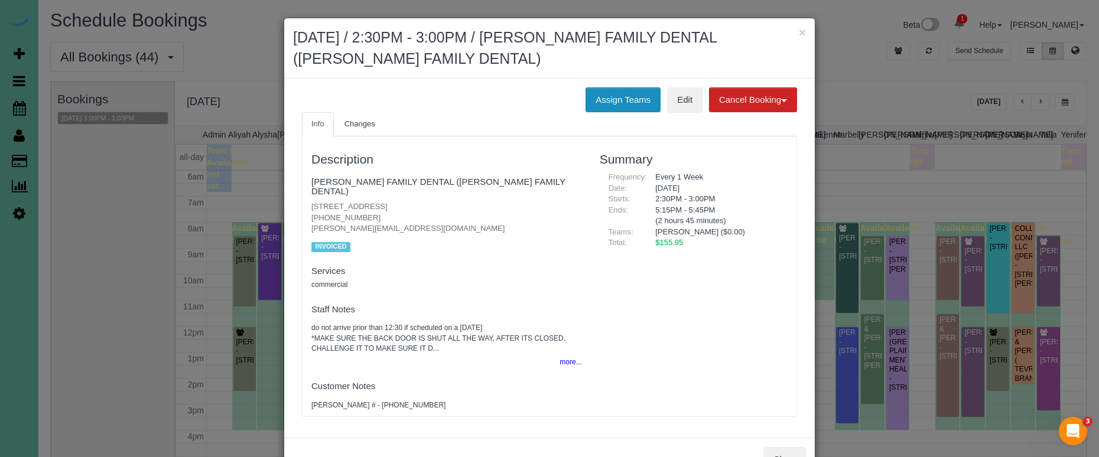
click at [616, 103] on button "Assign Teams" at bounding box center [623, 99] width 75 height 25
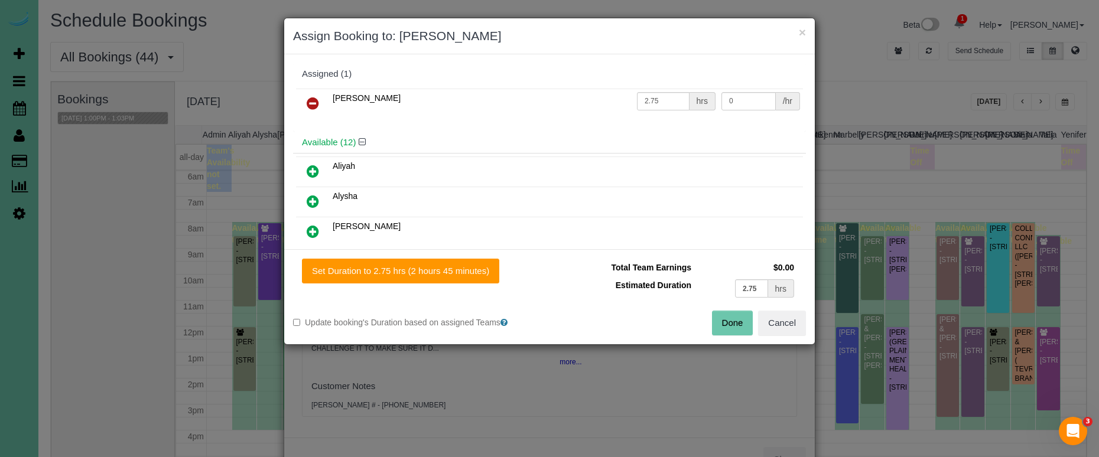
click at [312, 100] on icon at bounding box center [313, 103] width 12 height 14
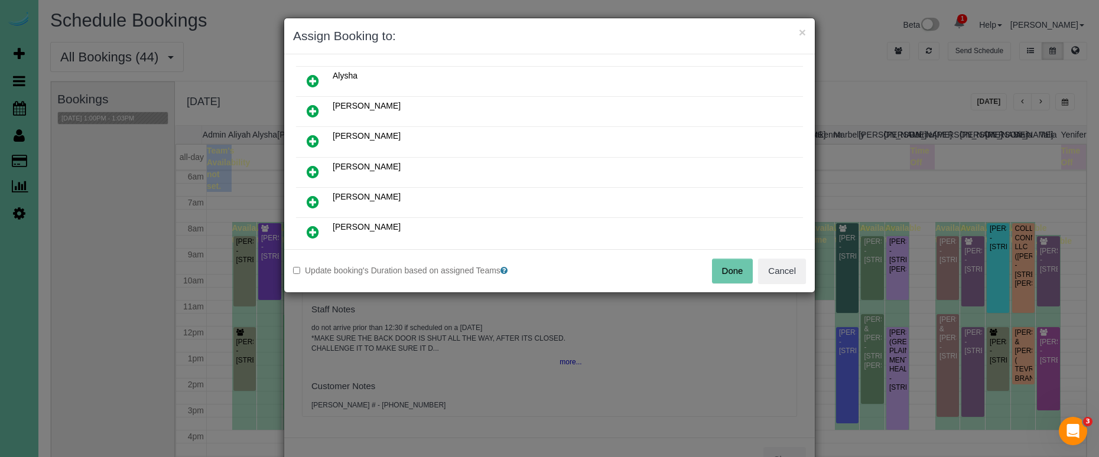
scroll to position [93, 0]
drag, startPoint x: 313, startPoint y: 200, endPoint x: 379, endPoint y: 241, distance: 78.1
click at [313, 200] on icon at bounding box center [313, 201] width 12 height 14
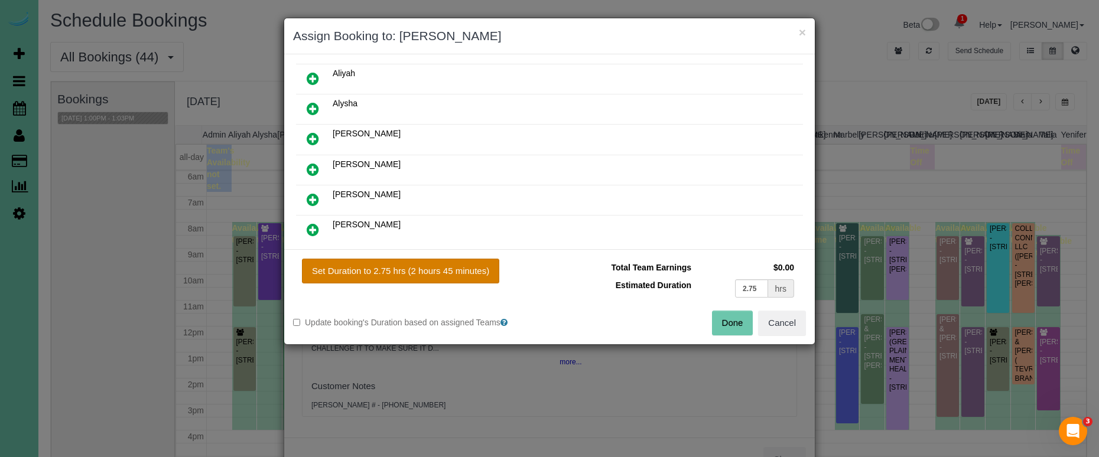
drag, startPoint x: 424, startPoint y: 265, endPoint x: 437, endPoint y: 268, distance: 13.2
click at [425, 265] on button "Set Duration to 2.75 hrs (2 hours 45 minutes)" at bounding box center [400, 271] width 197 height 25
type input "2.75"
drag, startPoint x: 717, startPoint y: 317, endPoint x: 694, endPoint y: 310, distance: 23.6
click at [717, 317] on button "Done" at bounding box center [732, 323] width 41 height 25
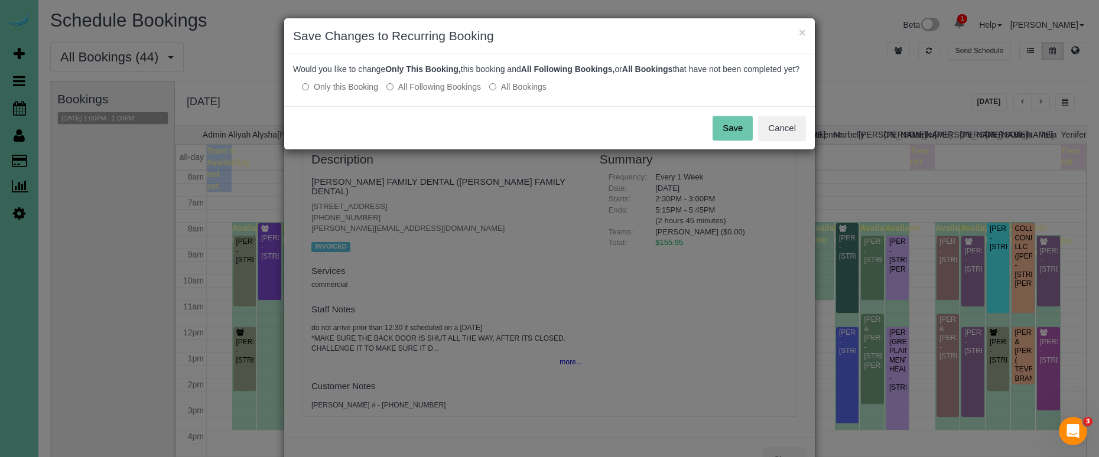
click at [735, 141] on button "Save" at bounding box center [733, 128] width 40 height 25
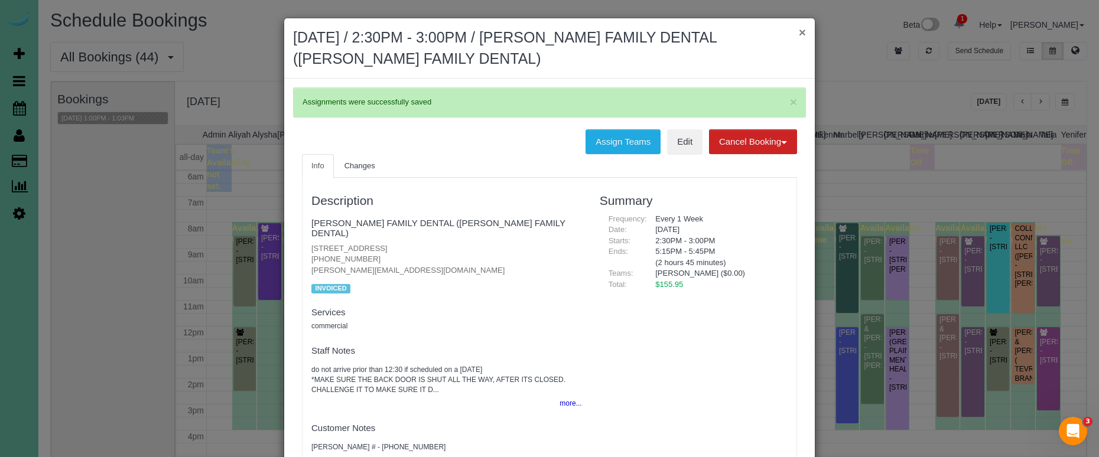
click at [800, 33] on button "×" at bounding box center [802, 32] width 7 height 12
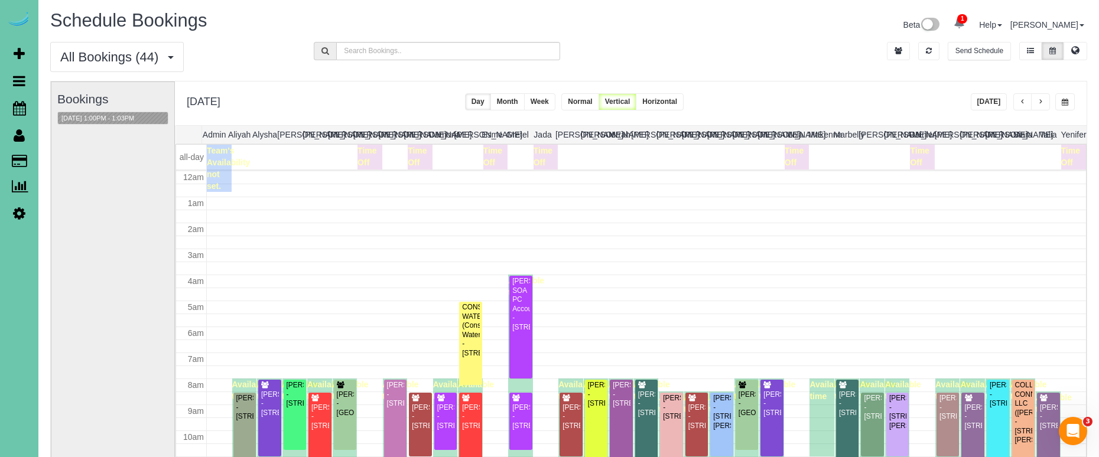
scroll to position [157, 0]
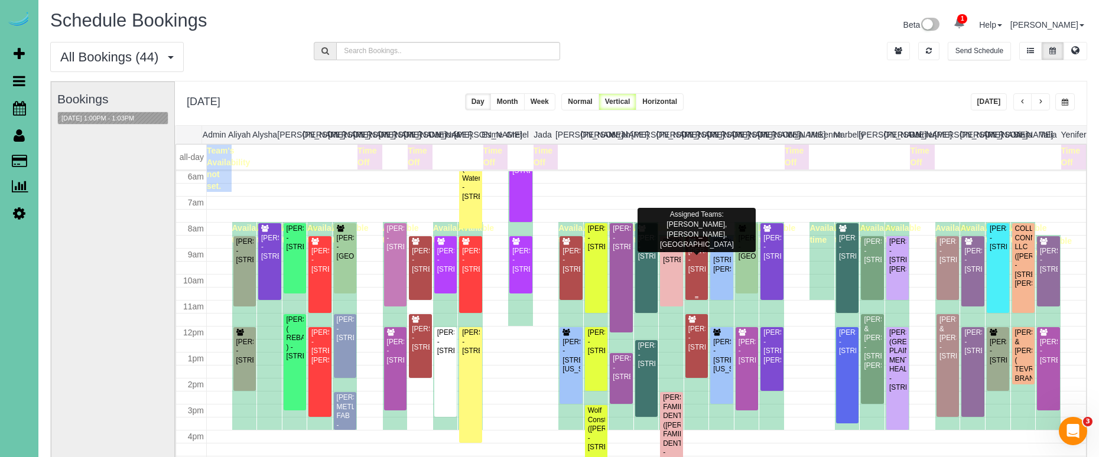
click at [703, 274] on div "[PERSON_NAME] - [STREET_ADDRESS]" at bounding box center [697, 260] width 18 height 27
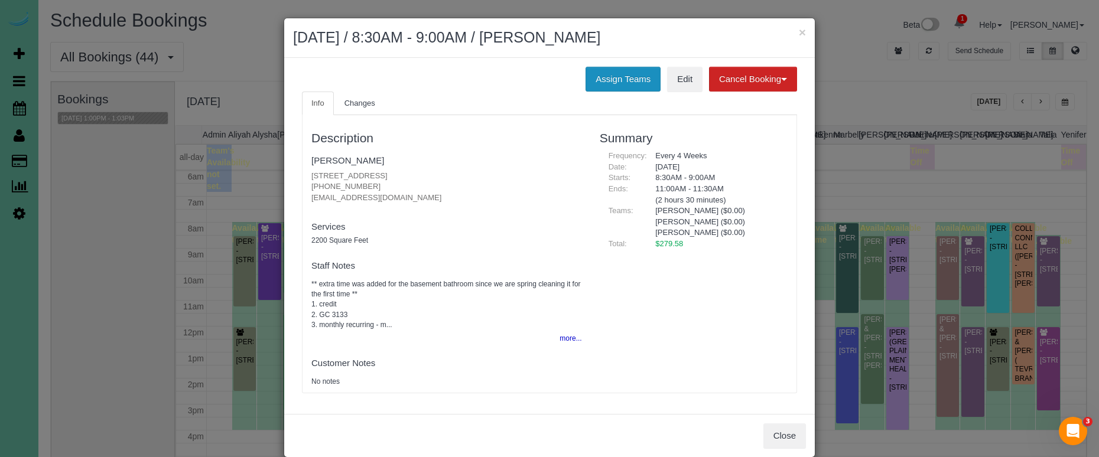
click at [623, 79] on button "Assign Teams" at bounding box center [623, 79] width 75 height 25
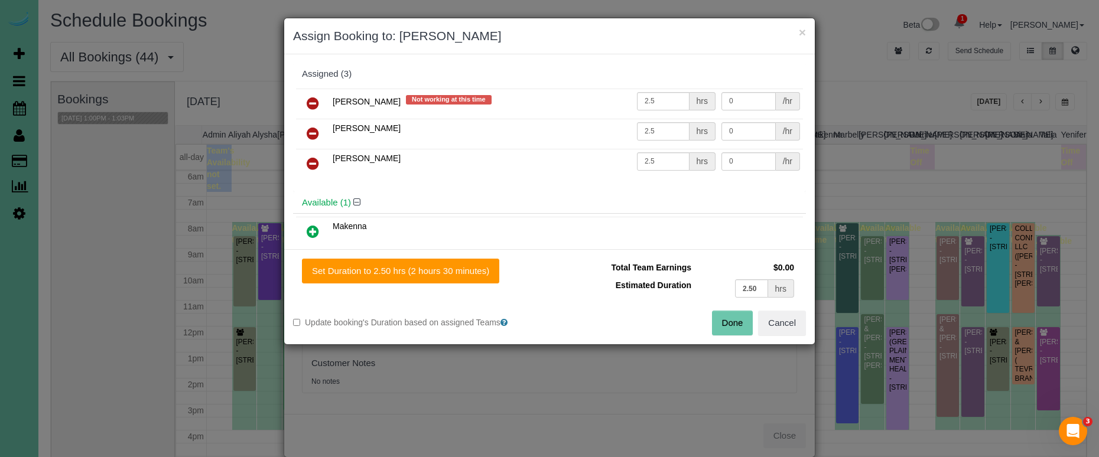
click at [311, 130] on icon at bounding box center [313, 133] width 12 height 14
drag, startPoint x: 763, startPoint y: 290, endPoint x: 690, endPoint y: 282, distance: 73.2
click at [690, 282] on tr "Estimated Duration 2.50 hrs" at bounding box center [677, 289] width 239 height 24
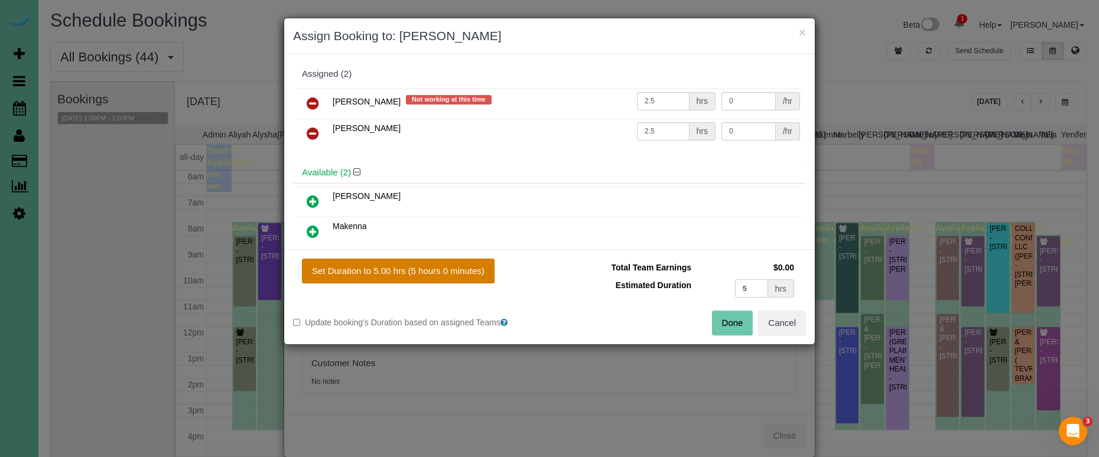
type input "5"
click at [459, 270] on button "Set Duration to 5.00 hrs (5 hours 0 minutes)" at bounding box center [398, 271] width 193 height 25
type input "5.00"
click at [727, 320] on button "Done" at bounding box center [732, 323] width 41 height 25
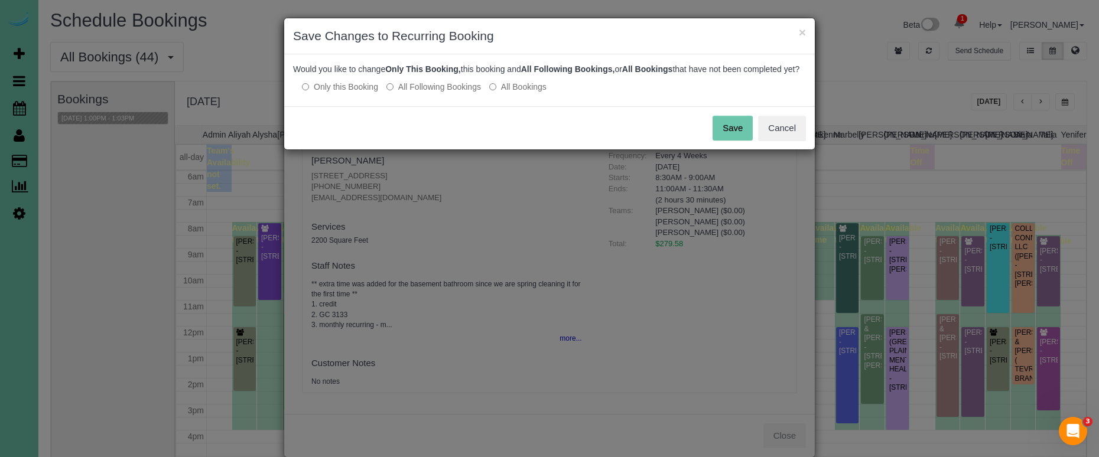
click at [739, 141] on button "Save" at bounding box center [733, 128] width 40 height 25
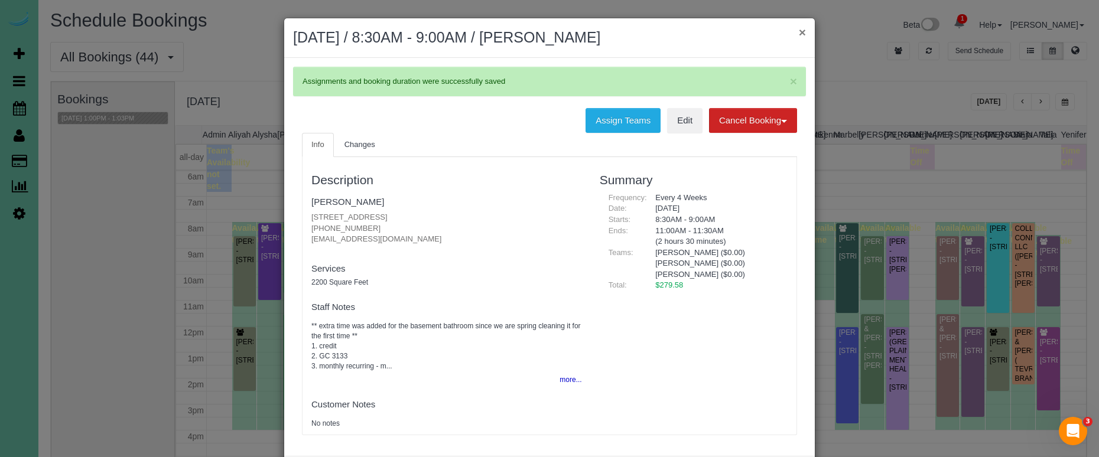
click at [802, 32] on button "×" at bounding box center [802, 32] width 7 height 12
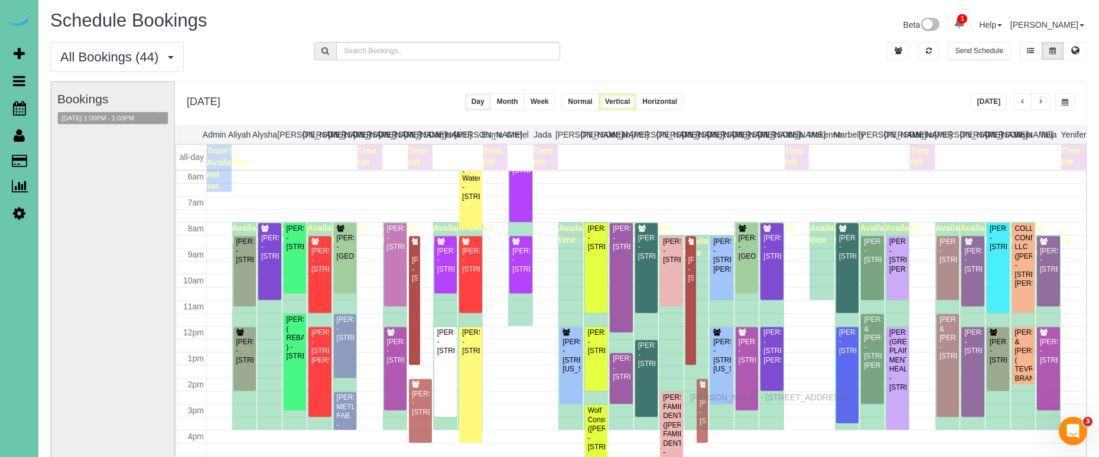
drag, startPoint x: 703, startPoint y: 334, endPoint x: 693, endPoint y: 395, distance: 61.7
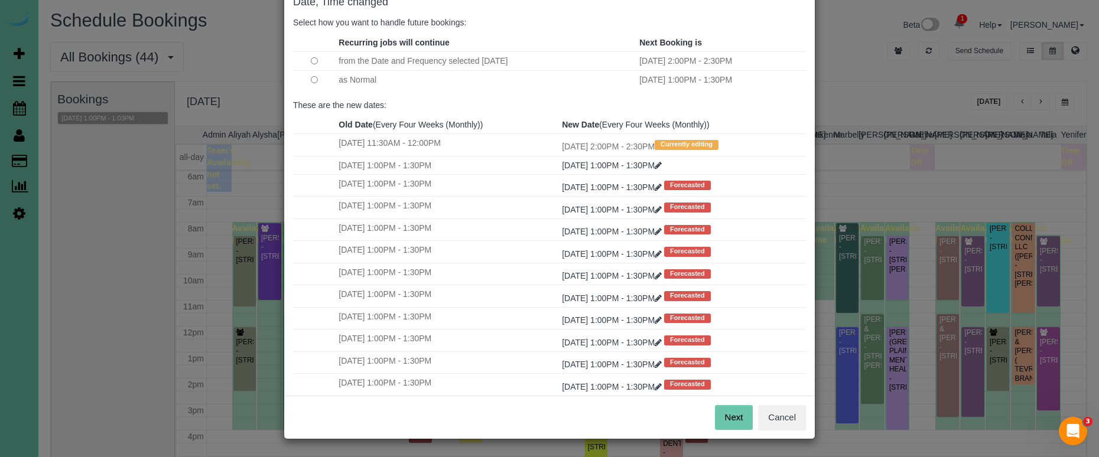
scroll to position [72, 0]
click at [726, 418] on button "Next" at bounding box center [734, 418] width 38 height 25
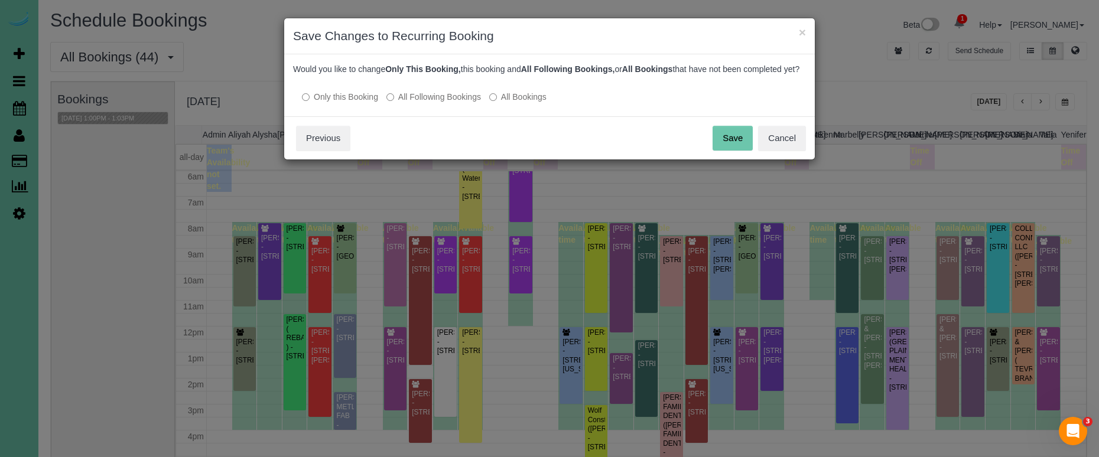
scroll to position [0, 0]
click at [737, 151] on button "Save" at bounding box center [733, 138] width 40 height 25
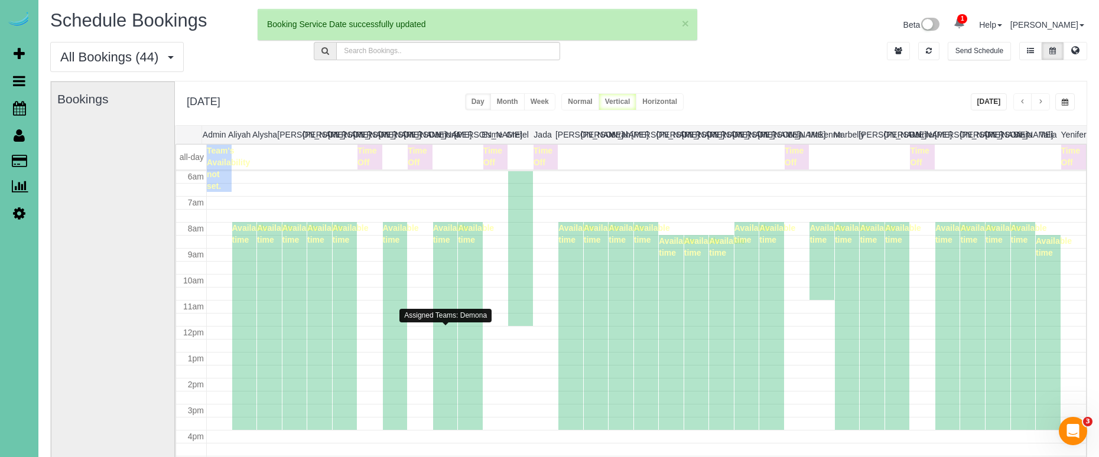
scroll to position [157, 0]
click at [414, 394] on td at bounding box center [647, 397] width 880 height 13
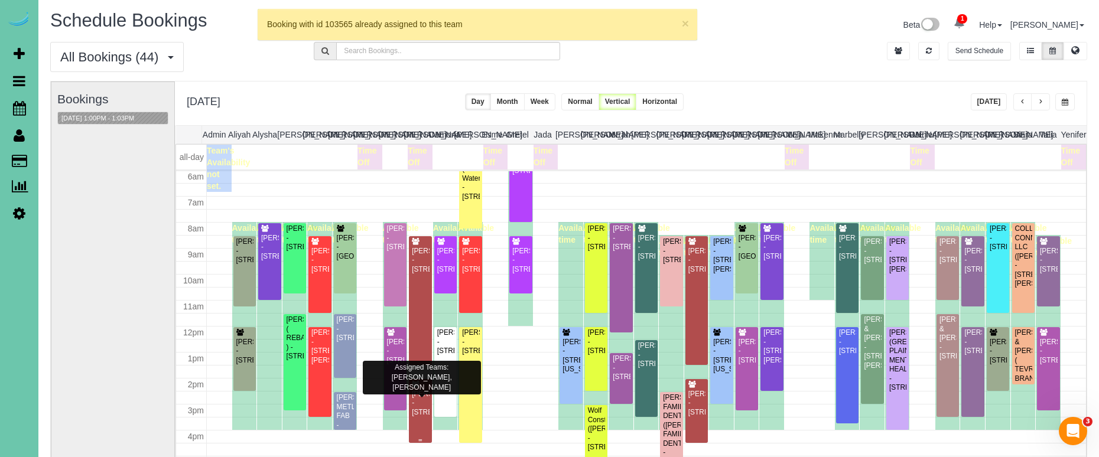
click at [421, 401] on div "[PERSON_NAME] - [STREET_ADDRESS]" at bounding box center [420, 403] width 18 height 27
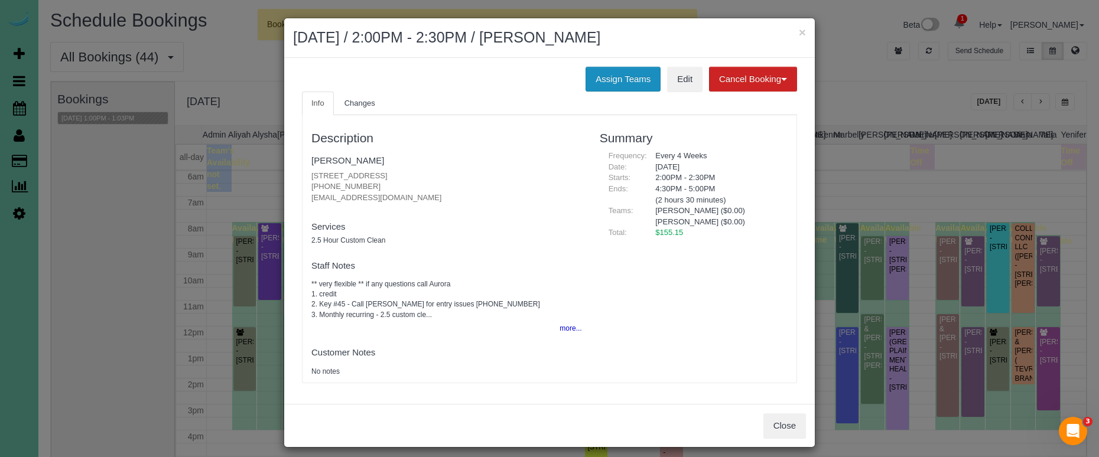
click at [606, 86] on button "Assign Teams" at bounding box center [623, 79] width 75 height 25
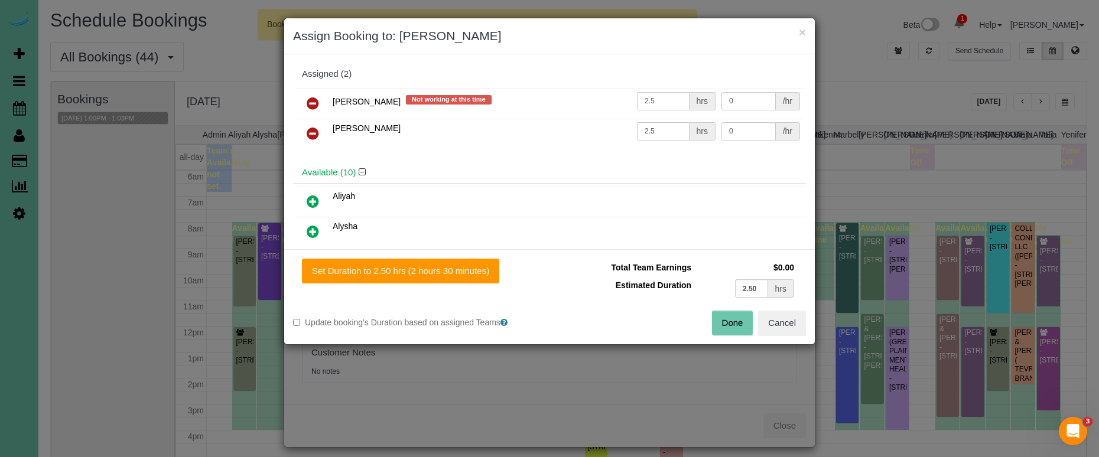
drag, startPoint x: 311, startPoint y: 101, endPoint x: 401, endPoint y: 125, distance: 92.9
click at [311, 101] on icon at bounding box center [313, 103] width 12 height 14
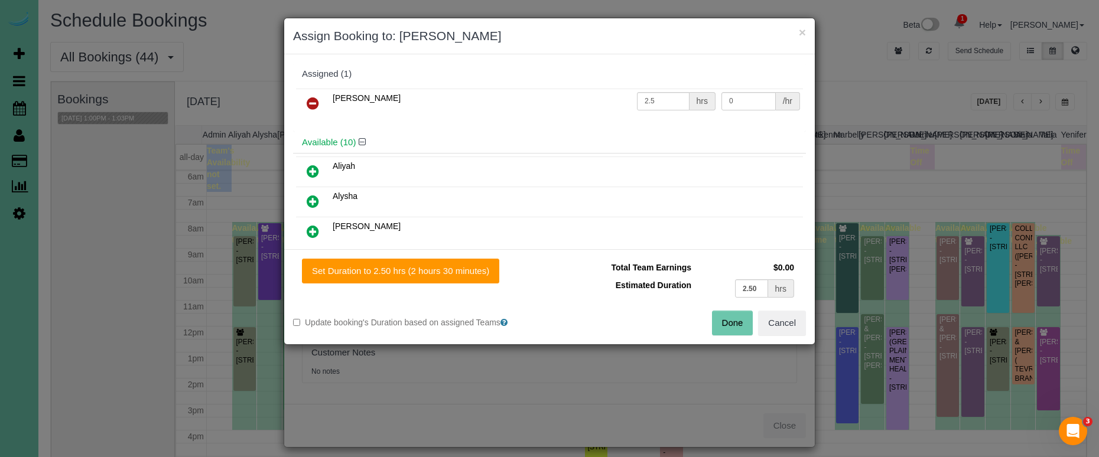
click at [719, 314] on button "Done" at bounding box center [732, 323] width 41 height 25
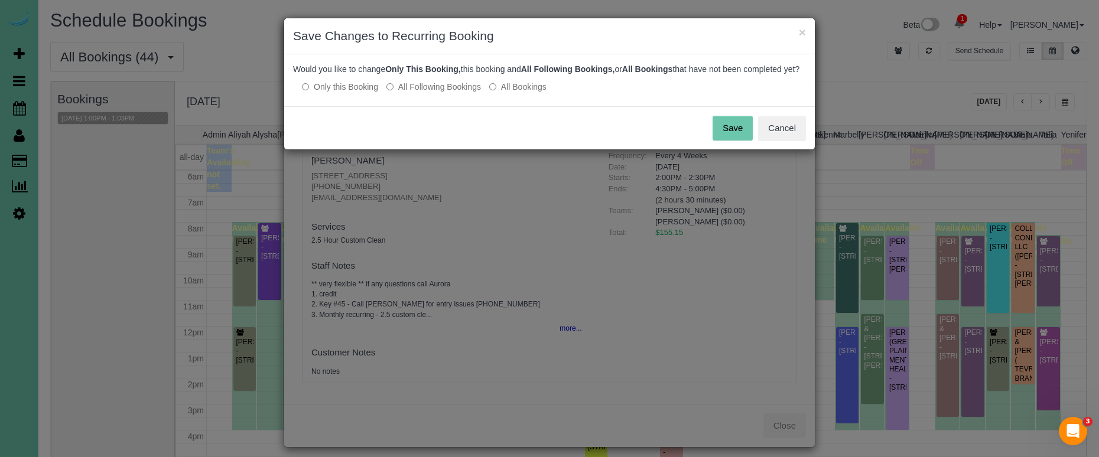
click at [722, 133] on button "Save" at bounding box center [733, 128] width 40 height 25
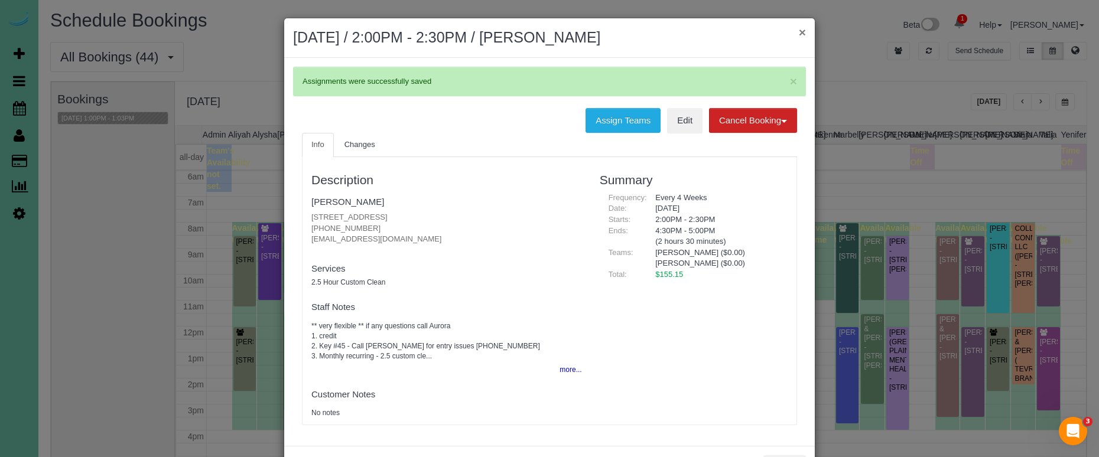
click at [801, 32] on button "×" at bounding box center [802, 32] width 7 height 12
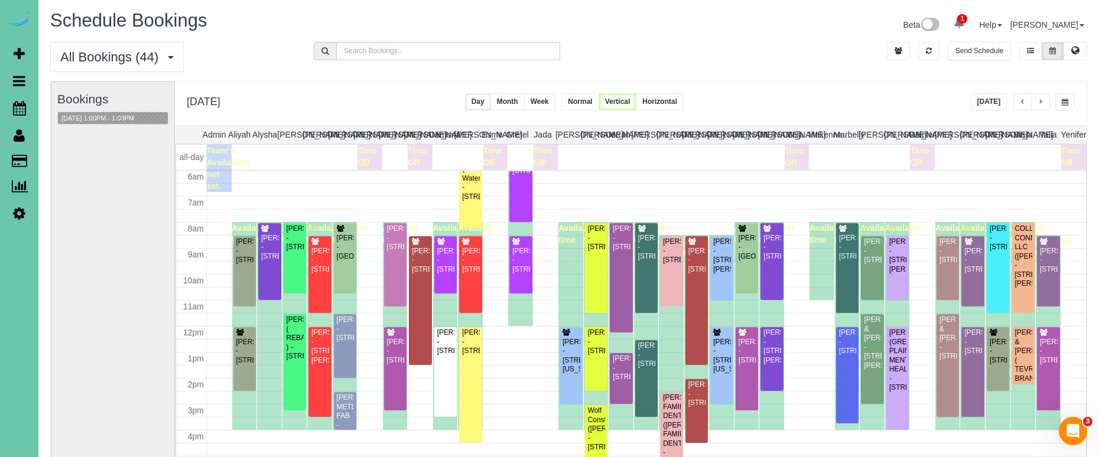
click at [14, 214] on icon at bounding box center [19, 213] width 12 height 14
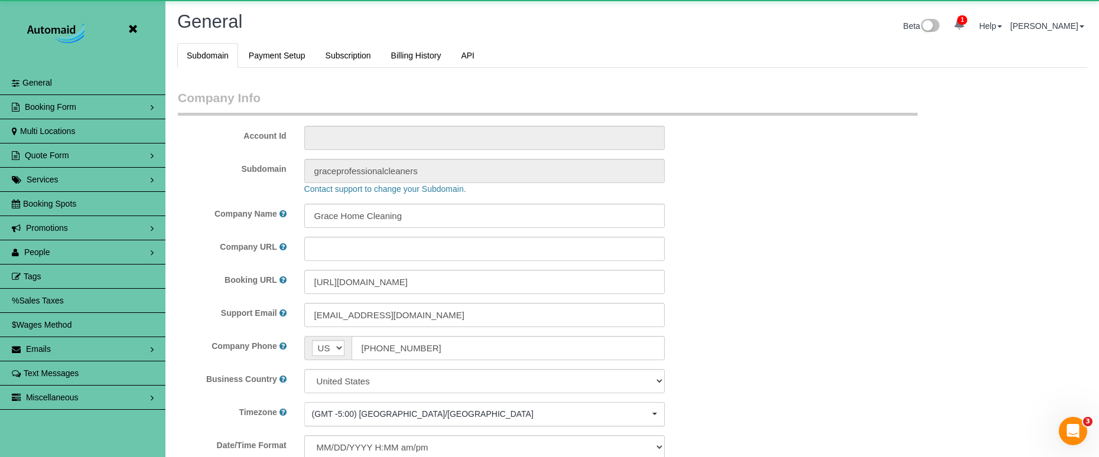
scroll to position [2500, 1099]
select select "5796"
click at [83, 246] on link "People" at bounding box center [82, 253] width 165 height 24
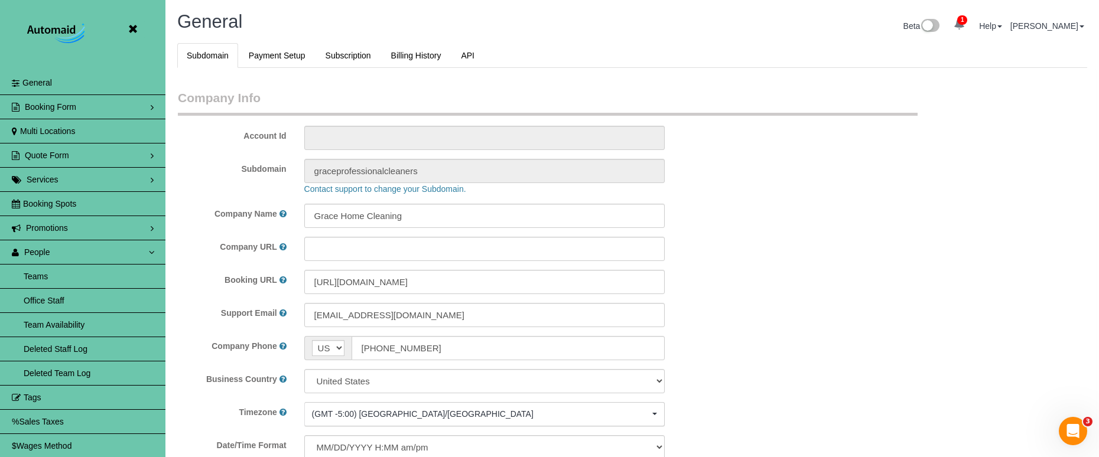
click at [89, 320] on link "Team Availability" at bounding box center [82, 325] width 165 height 24
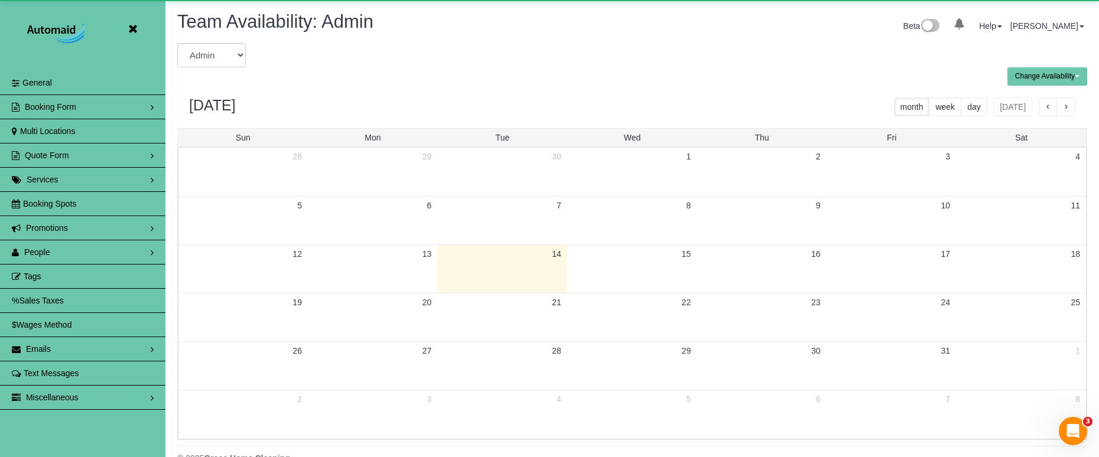
scroll to position [481, 1099]
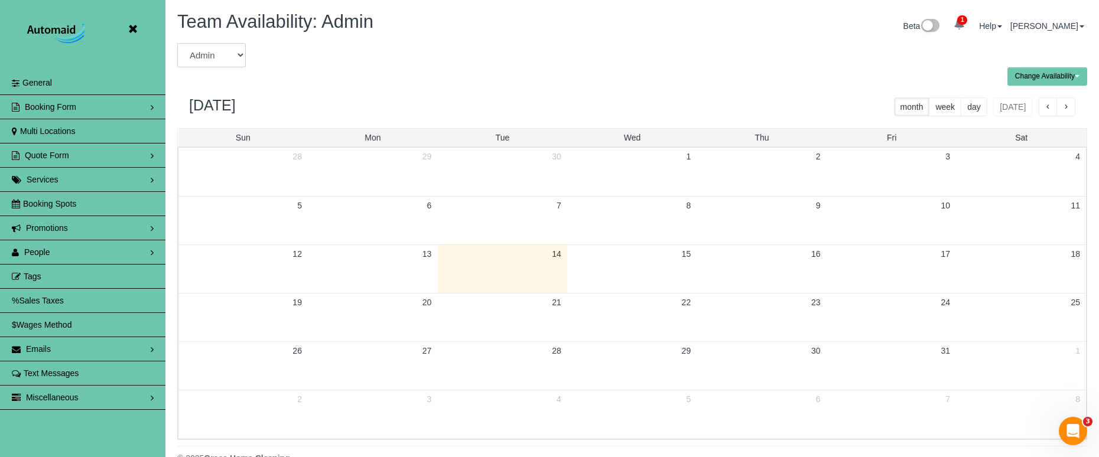
select select "number:5643"
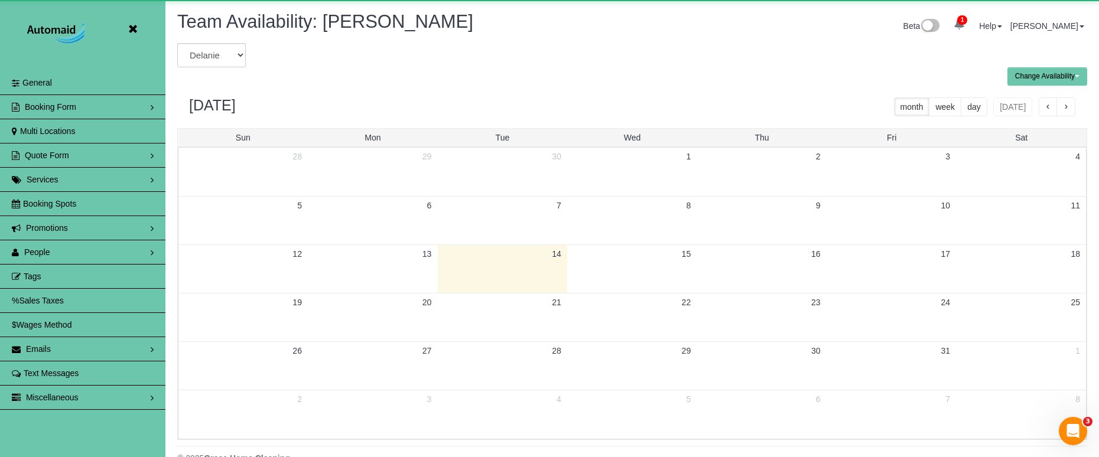
scroll to position [58616, 57998]
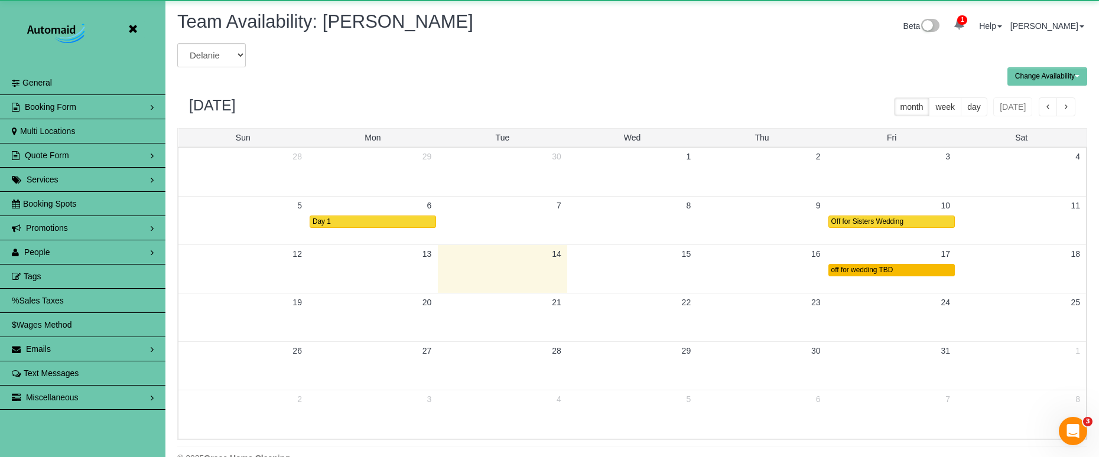
click at [878, 272] on span "off for wedding TBD" at bounding box center [863, 270] width 62 height 8
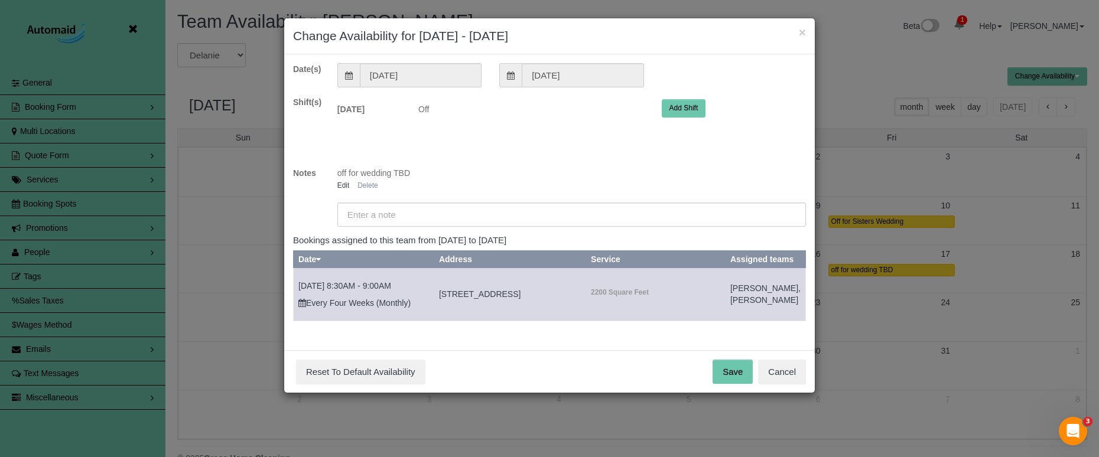
click at [369, 187] on link "Delete" at bounding box center [368, 185] width 20 height 8
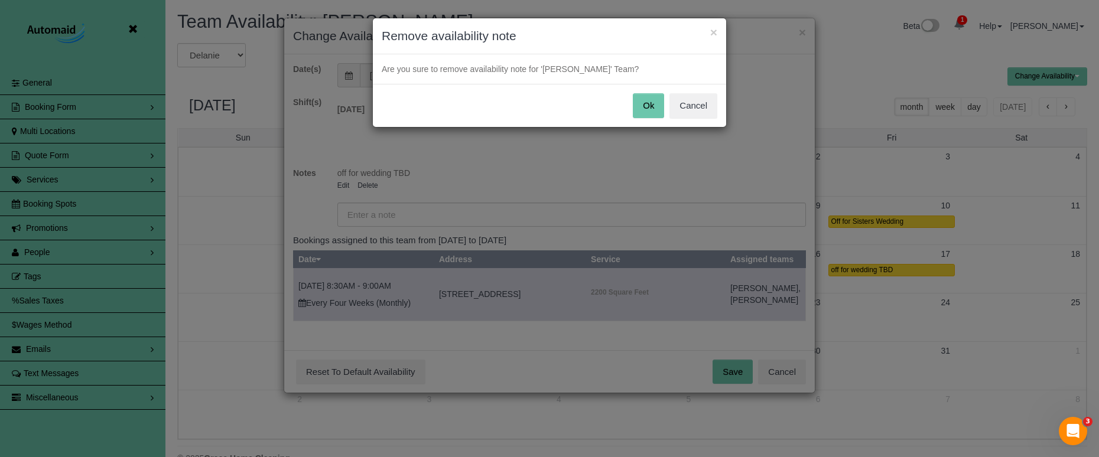
click at [647, 104] on button "Ok" at bounding box center [648, 105] width 31 height 25
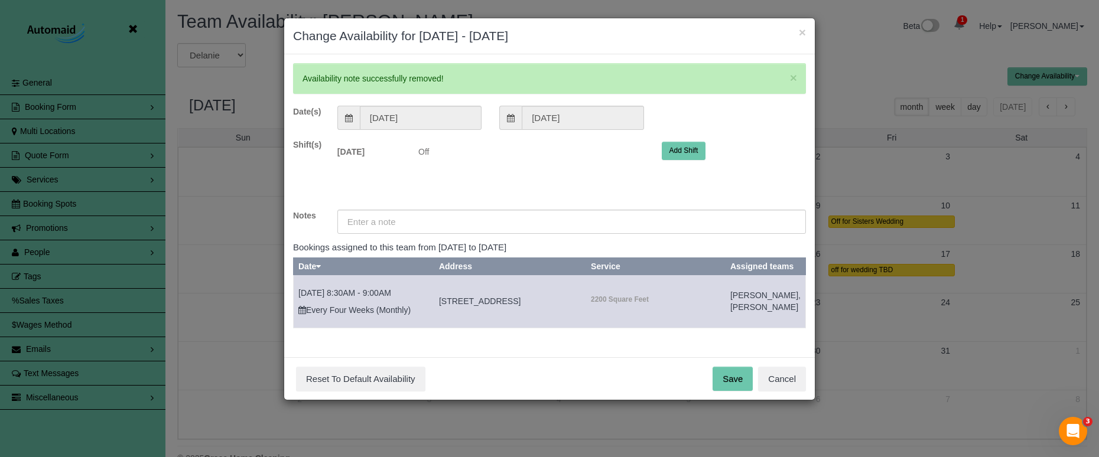
drag, startPoint x: 683, startPoint y: 116, endPoint x: 687, endPoint y: 142, distance: 26.9
click at [683, 116] on div "[DATE] [DATE]" at bounding box center [572, 118] width 486 height 24
click at [686, 145] on button "Add Shift" at bounding box center [684, 151] width 44 height 18
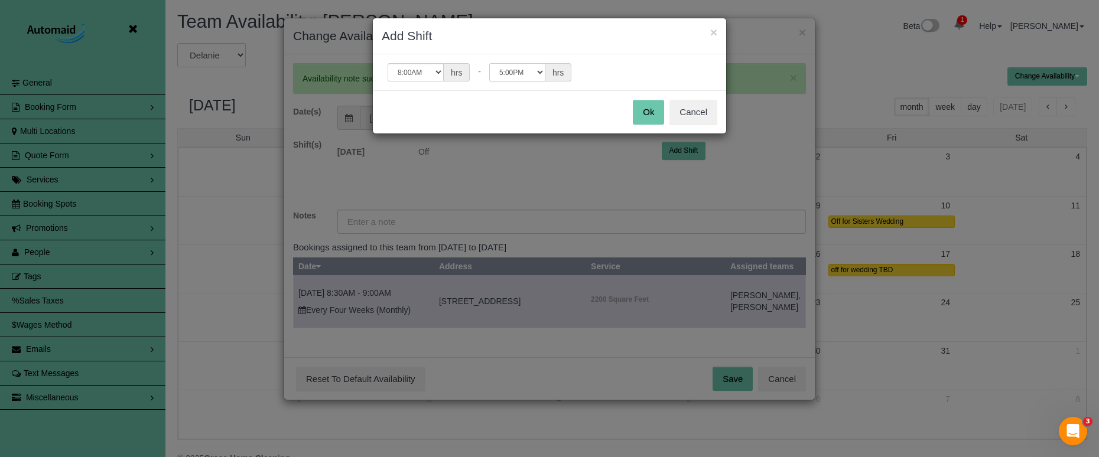
select select "string:13:30"
drag, startPoint x: 650, startPoint y: 109, endPoint x: 635, endPoint y: 111, distance: 15.5
click at [650, 109] on button "Ok" at bounding box center [648, 112] width 31 height 25
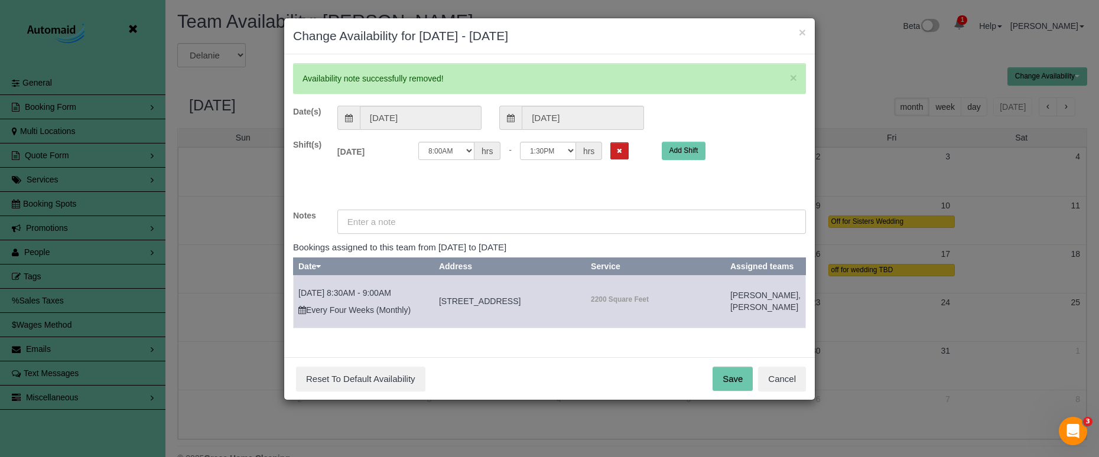
click at [472, 224] on input "text" at bounding box center [571, 222] width 469 height 24
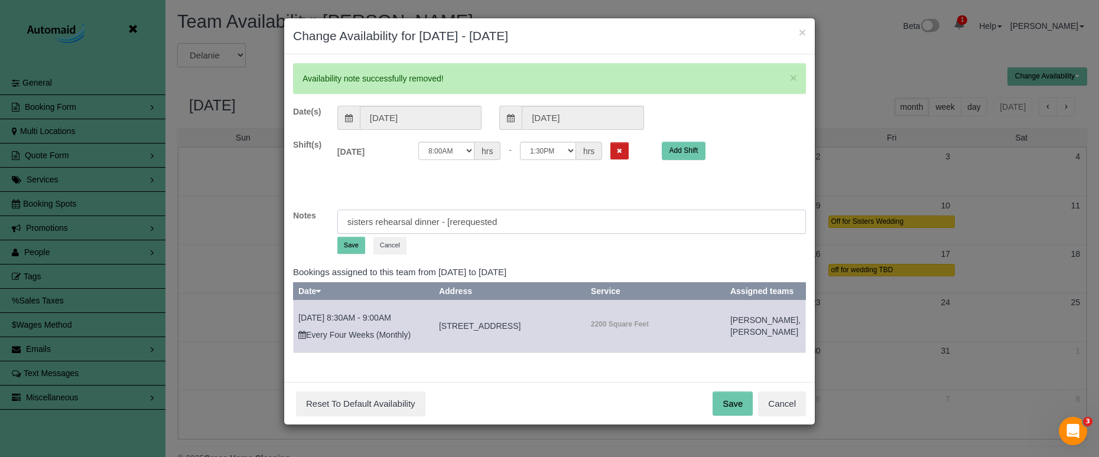
click at [449, 221] on input "sisters rehearsal dinner - [rerequested" at bounding box center [571, 222] width 469 height 24
type input "sisters rehearsal dinner - prerequested"
click at [352, 245] on button "Save" at bounding box center [351, 245] width 28 height 17
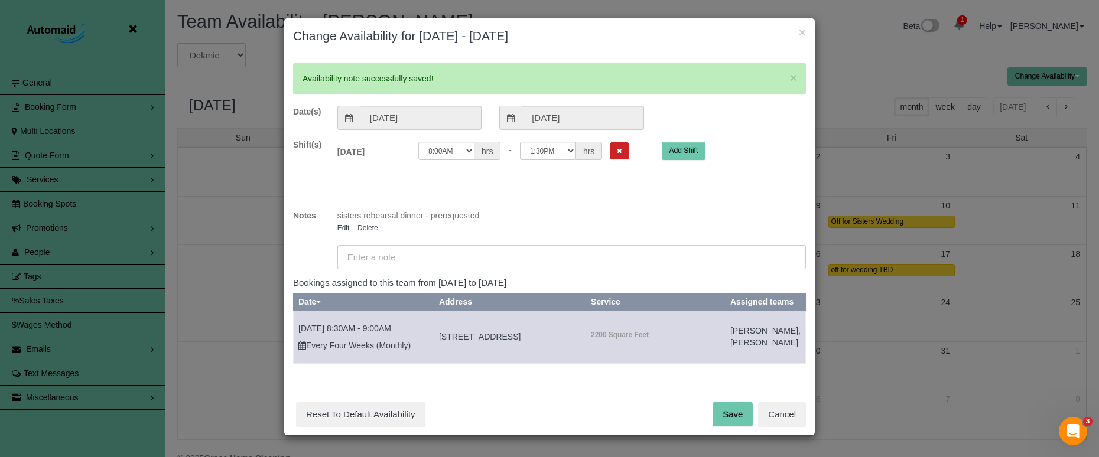
click at [725, 427] on button "Save" at bounding box center [733, 414] width 40 height 25
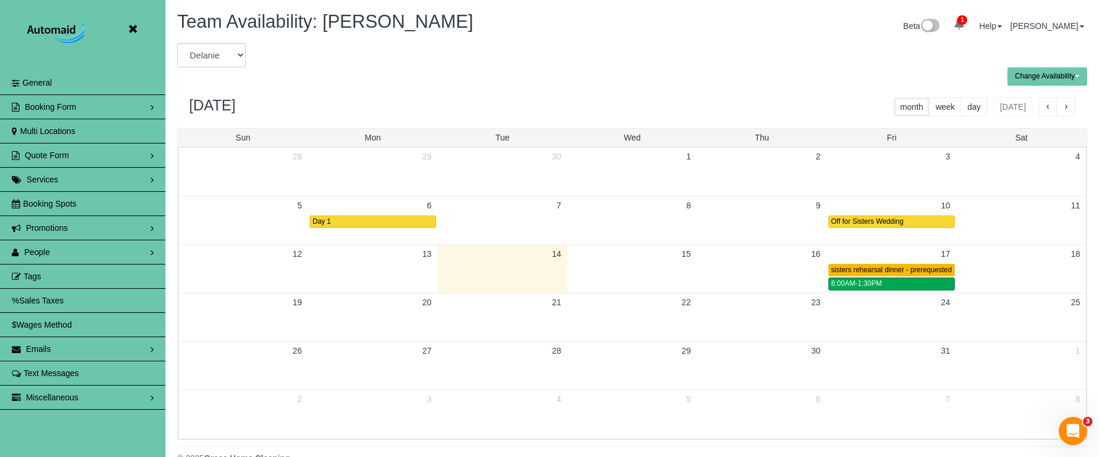
click at [884, 268] on span "sisters rehearsal dinner - prerequested" at bounding box center [892, 270] width 121 height 8
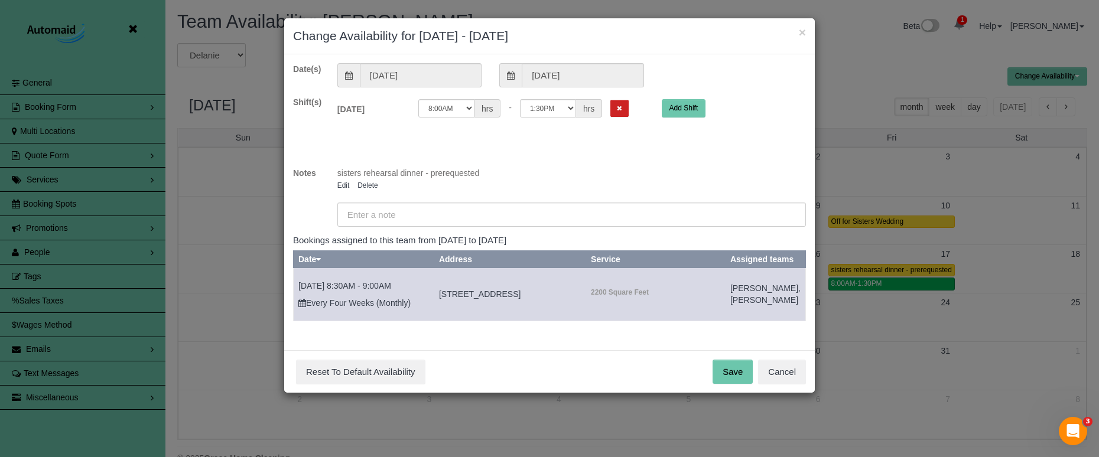
click at [339, 181] on li "Edit" at bounding box center [344, 185] width 15 height 12
click at [340, 183] on link "Edit" at bounding box center [343, 185] width 12 height 8
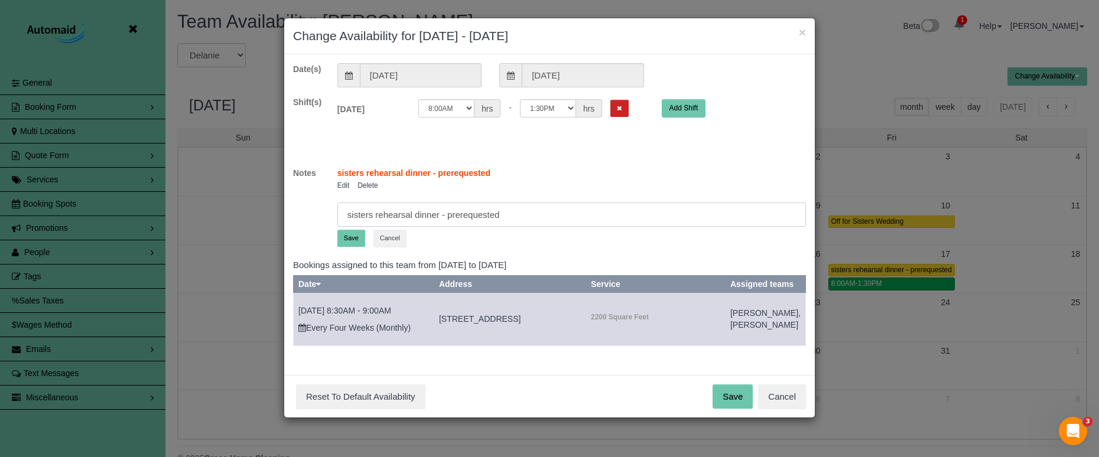
drag, startPoint x: 376, startPoint y: 213, endPoint x: 294, endPoint y: 200, distance: 83.8
click at [294, 200] on div "Notes sisters rehearsal dinner - prerequested Edit [GEOGRAPHIC_DATA] sisters re…" at bounding box center [549, 209] width 531 height 85
type input "rehearsal dinner - prerequested"
click at [353, 241] on button "Save" at bounding box center [351, 238] width 28 height 17
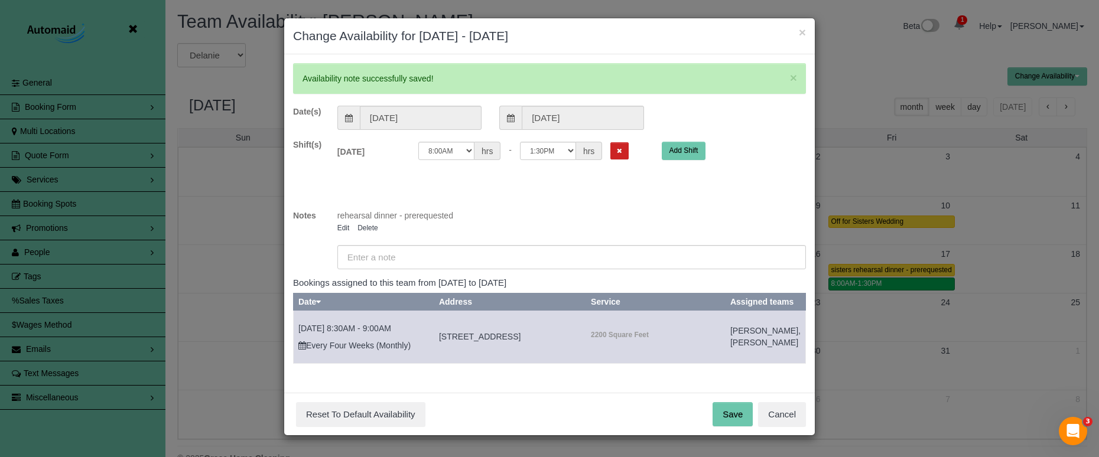
drag, startPoint x: 732, startPoint y: 427, endPoint x: 732, endPoint y: 421, distance: 5.9
click at [732, 427] on button "Save" at bounding box center [733, 414] width 40 height 25
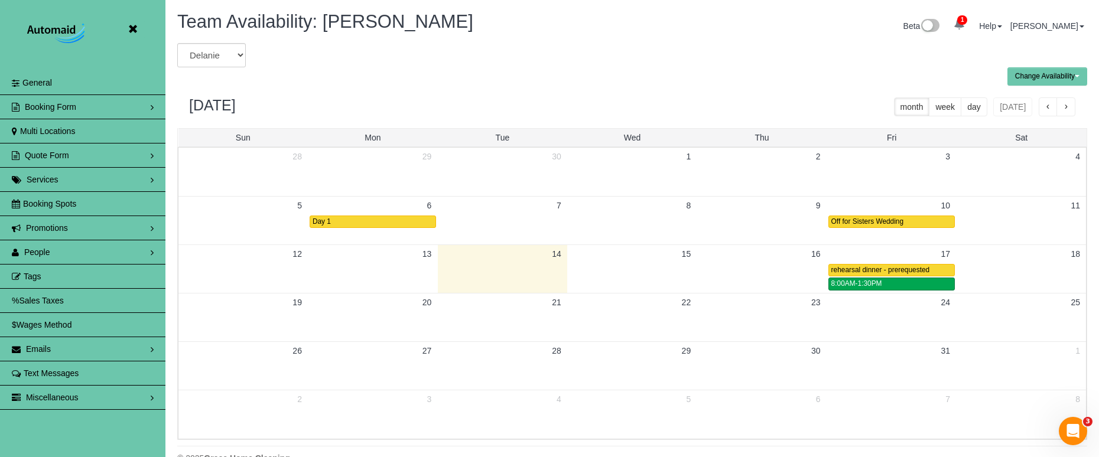
click at [129, 31] on icon at bounding box center [132, 29] width 15 height 15
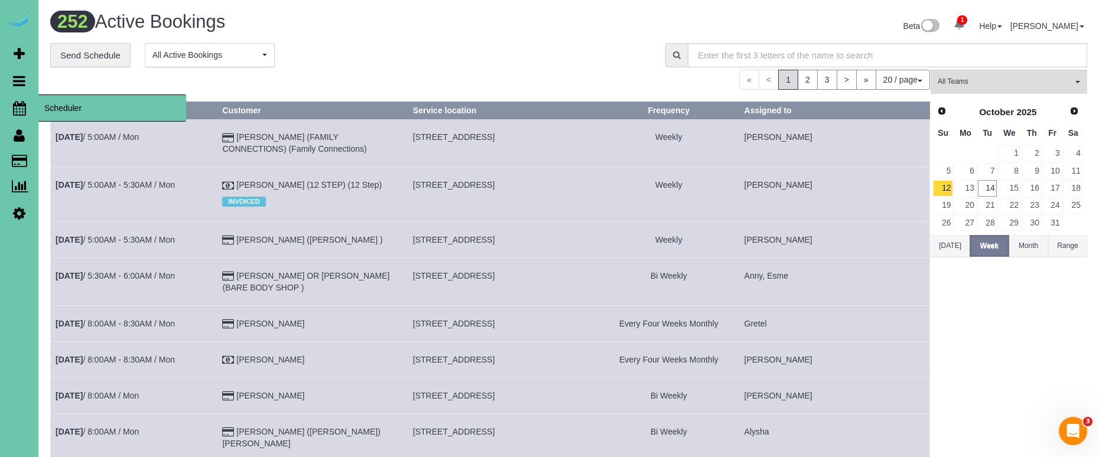
scroll to position [982, 1099]
click at [59, 112] on span "Scheduler" at bounding box center [112, 108] width 148 height 27
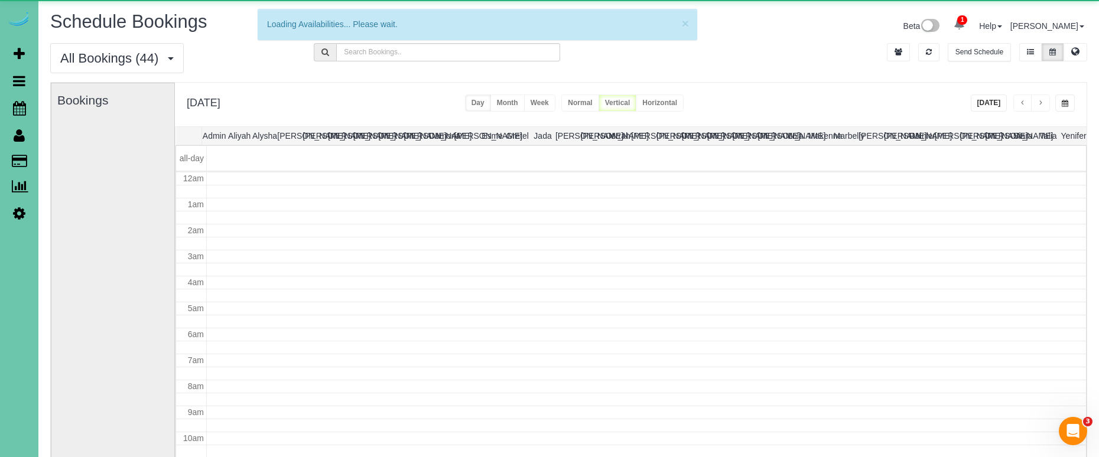
scroll to position [157, 0]
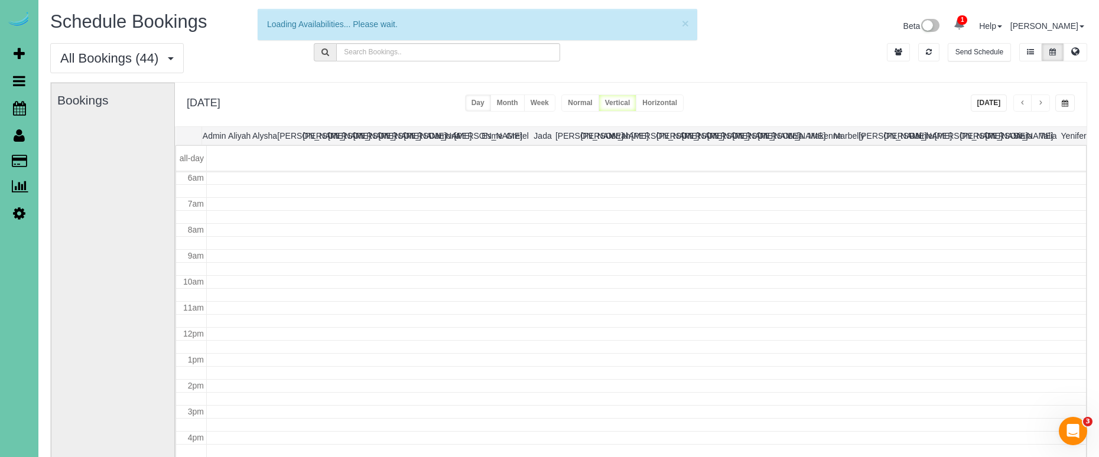
click at [985, 96] on button "[DATE]" at bounding box center [989, 103] width 37 height 17
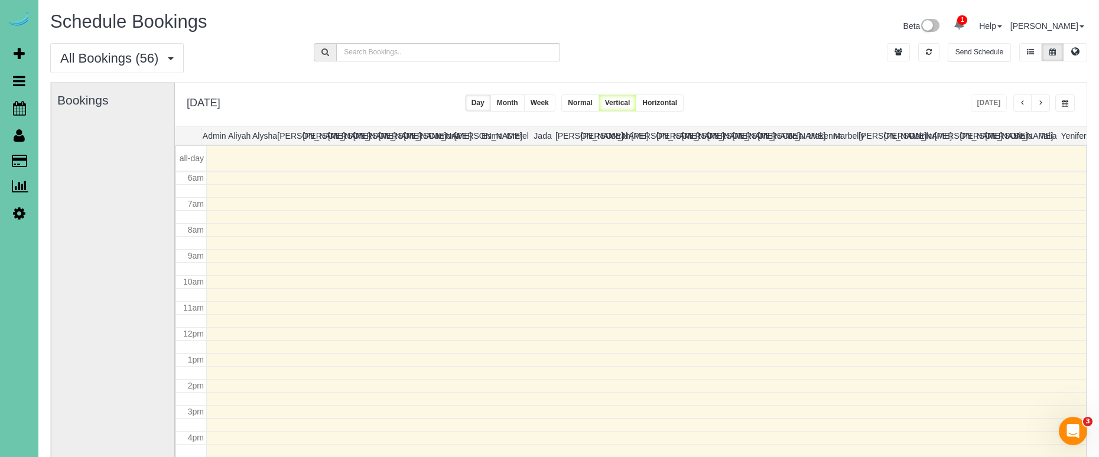
click at [1039, 105] on span "button" at bounding box center [1041, 103] width 6 height 7
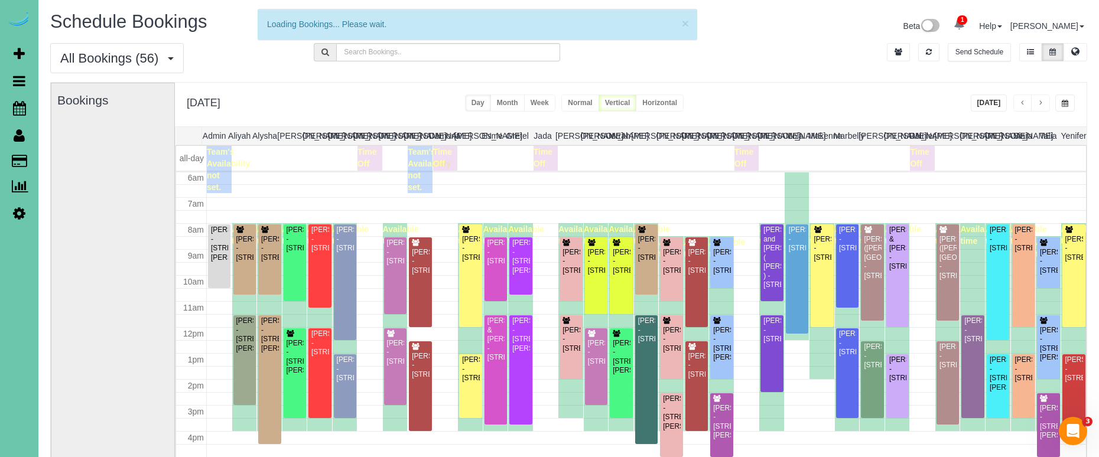
click at [977, 105] on button "[DATE]" at bounding box center [989, 103] width 37 height 17
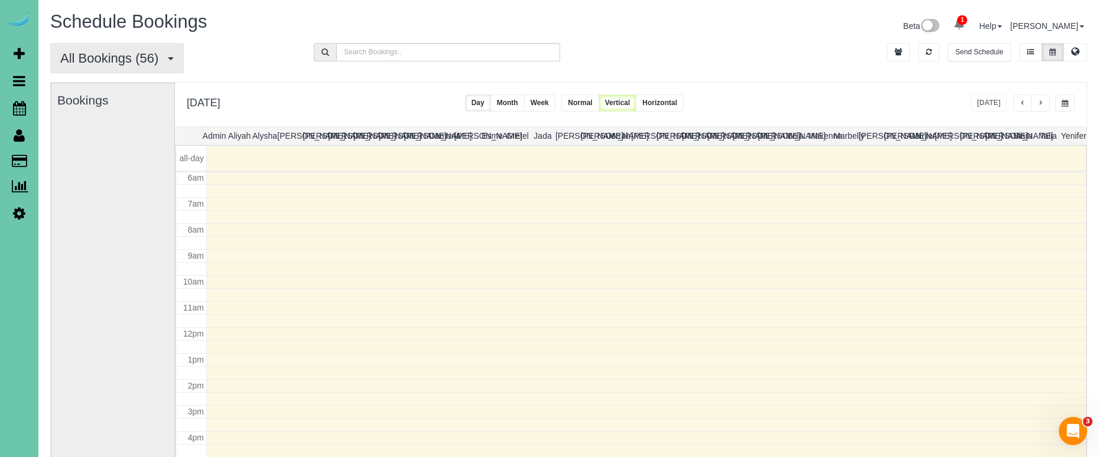
click at [112, 57] on span "All Bookings (56)" at bounding box center [112, 58] width 104 height 15
click at [105, 85] on link "All Bookings" at bounding box center [113, 85] width 125 height 15
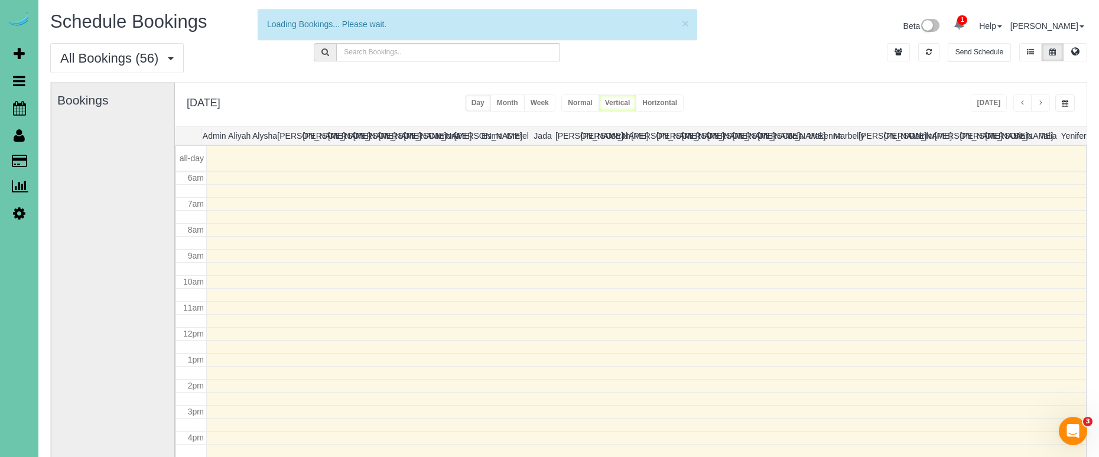
click at [342, 90] on div "[DATE] [DATE] Day Month Week Normal Vertical Horizontal" at bounding box center [631, 105] width 912 height 44
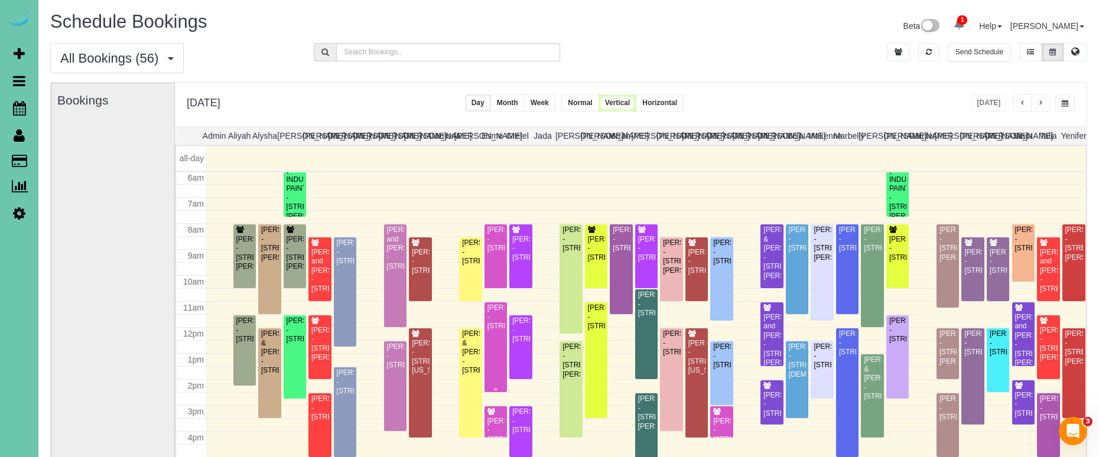
click at [493, 331] on div "[PERSON_NAME] - [STREET_ADDRESS]" at bounding box center [496, 317] width 18 height 27
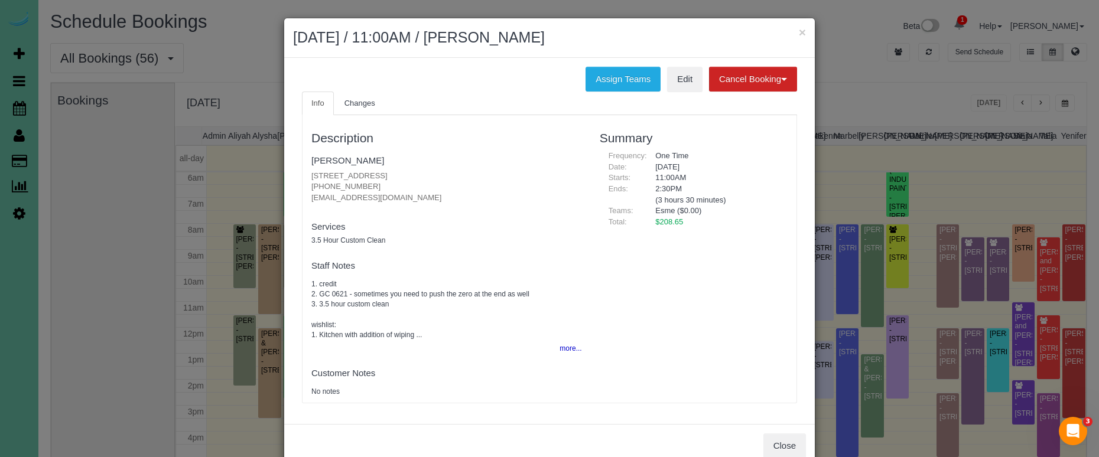
drag, startPoint x: 375, startPoint y: 186, endPoint x: 305, endPoint y: 184, distance: 69.7
click at [306, 184] on div "Description [PERSON_NAME] [STREET_ADDRESS] [PHONE_NUMBER] [PERSON_NAME][EMAIL_A…" at bounding box center [447, 259] width 288 height 276
copy p "[PHONE_NUMBER]"
click at [569, 345] on button "more..." at bounding box center [567, 348] width 29 height 17
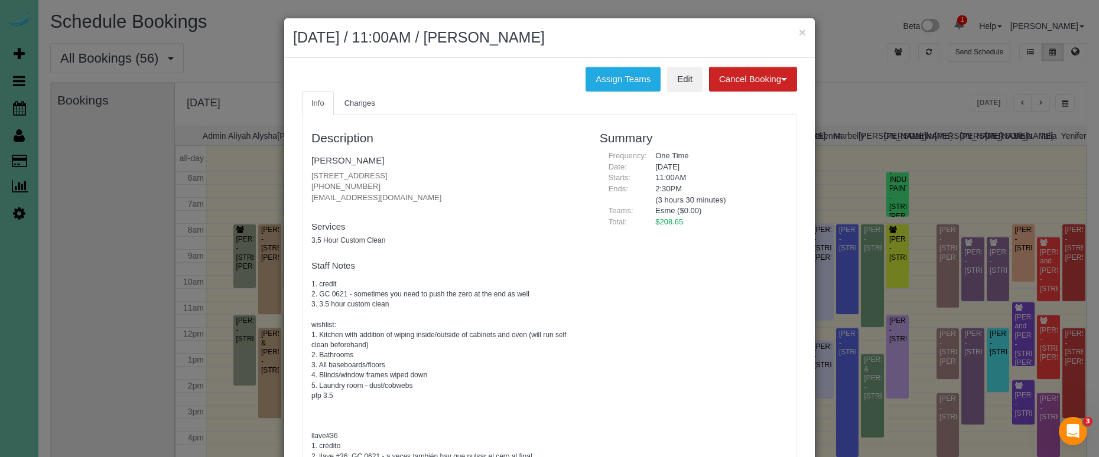
click at [631, 309] on div "Description [PERSON_NAME] [STREET_ADDRESS] [PHONE_NUMBER] [PERSON_NAME][EMAIL_A…" at bounding box center [550, 335] width 494 height 428
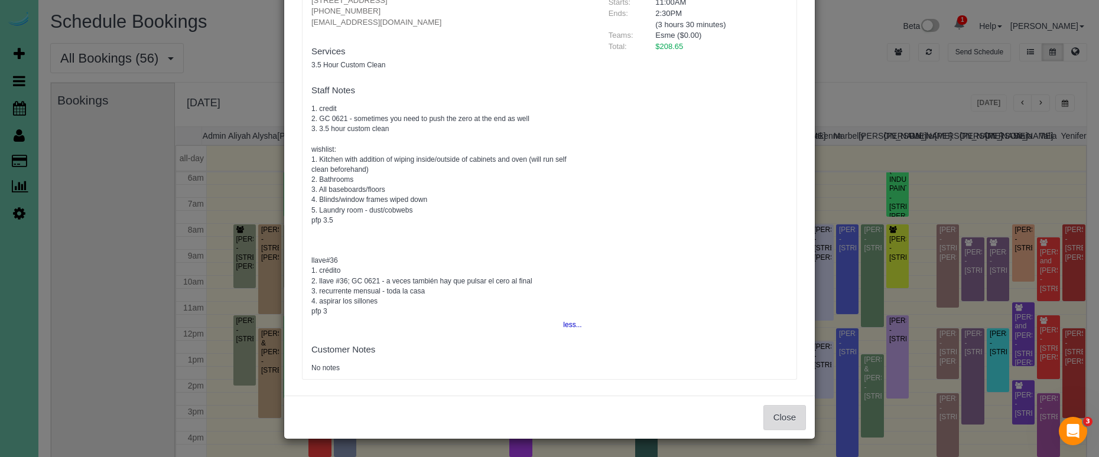
scroll to position [74, 0]
click at [786, 423] on button "Close" at bounding box center [785, 419] width 43 height 25
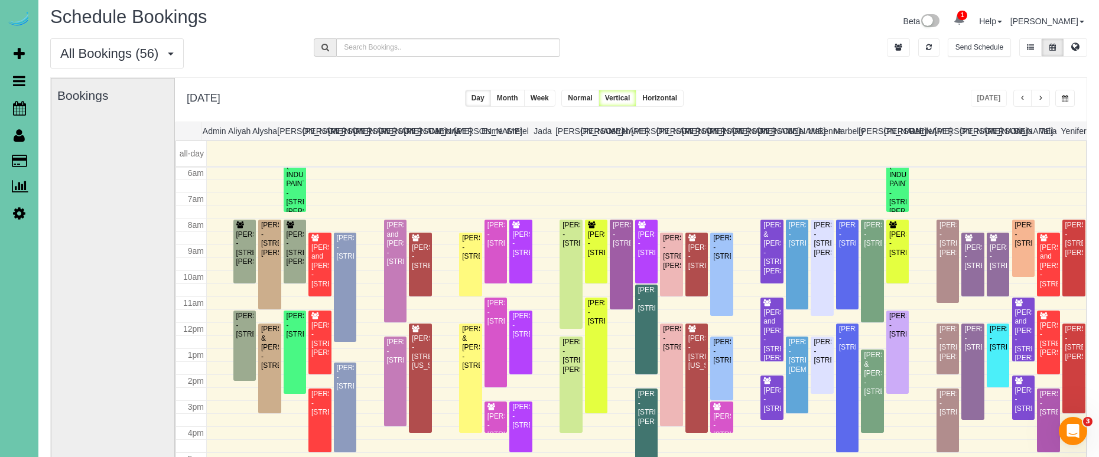
click at [944, 82] on div "[DATE] [DATE] Day Month Week Normal Vertical Horizontal" at bounding box center [631, 100] width 912 height 44
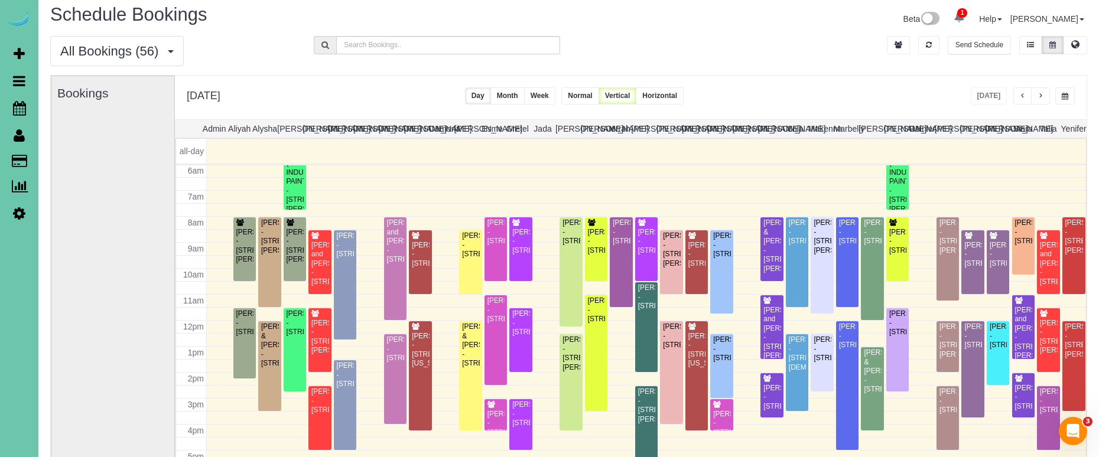
click at [1045, 99] on button "button" at bounding box center [1040, 95] width 19 height 17
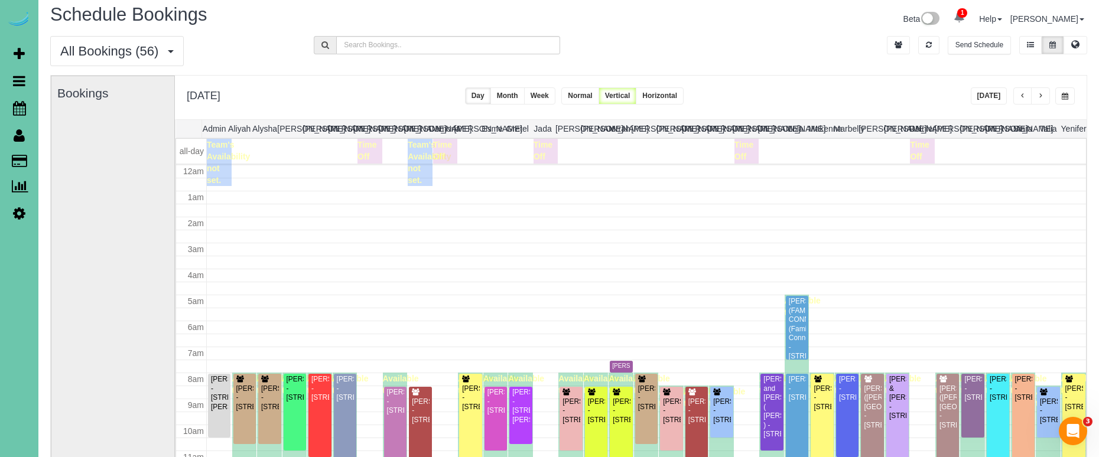
scroll to position [157, 0]
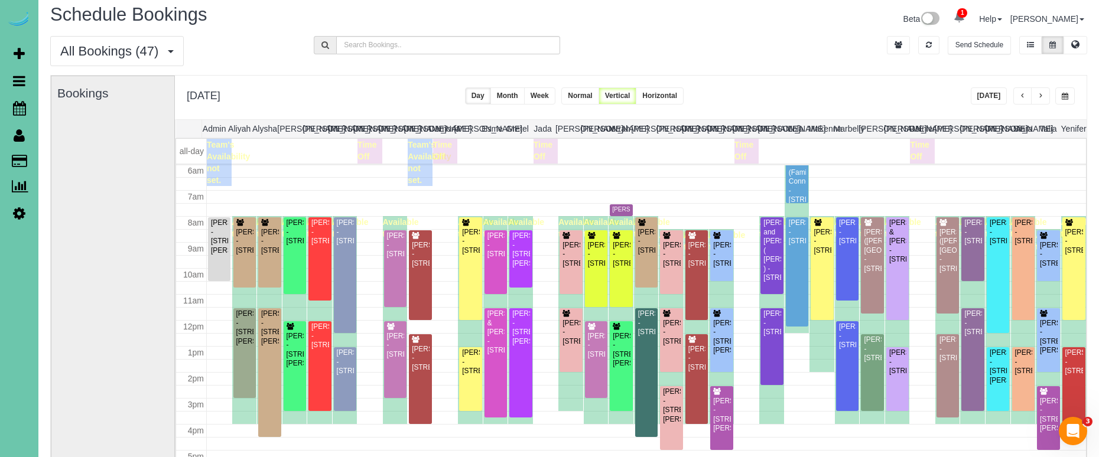
click at [984, 93] on button "[DATE]" at bounding box center [989, 95] width 37 height 17
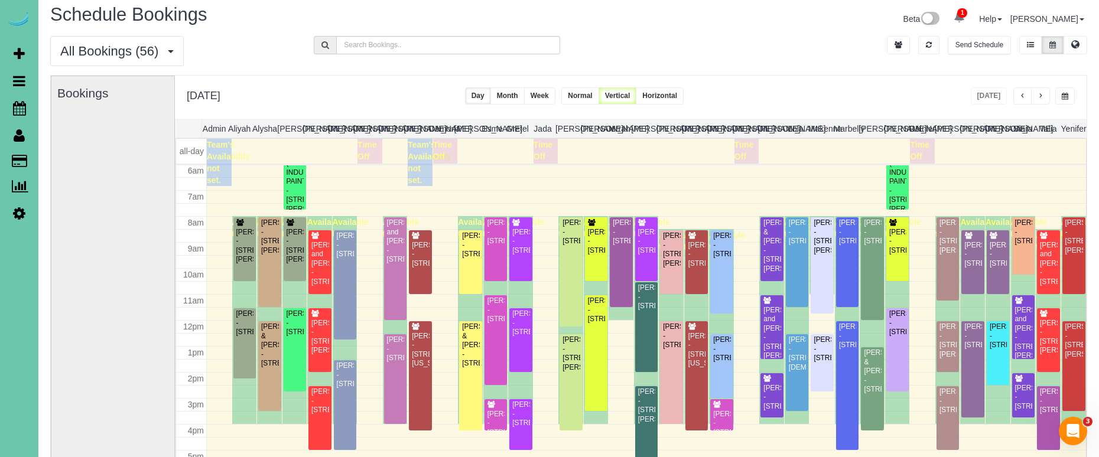
click at [774, 67] on div "All Bookings (56) All Bookings Unassigned Bookings Recurring Bookings New Custo…" at bounding box center [568, 55] width 1055 height 39
click at [967, 15] on span "1" at bounding box center [962, 12] width 10 height 9
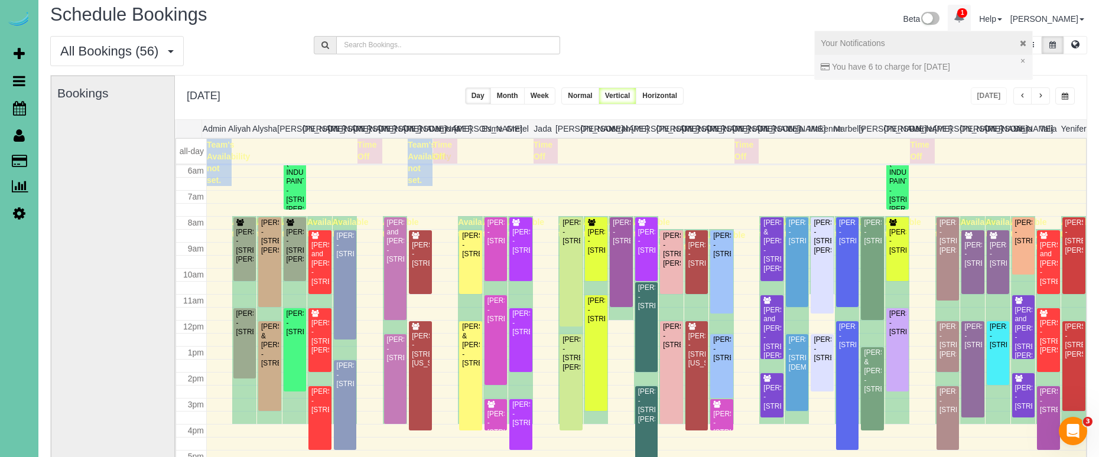
drag, startPoint x: 1047, startPoint y: 61, endPoint x: 1037, endPoint y: 61, distance: 10.1
click at [1032, 61] on li "× You have 6 to charge for [DATE]" at bounding box center [923, 67] width 217 height 24
